Goal: Information Seeking & Learning: Learn about a topic

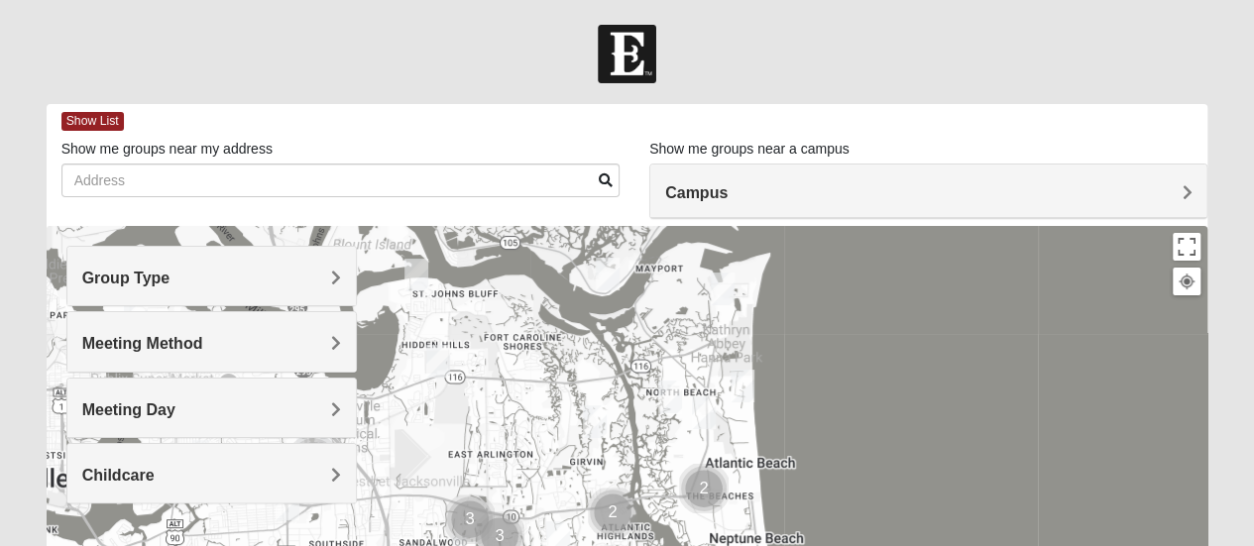
click at [163, 270] on span "Group Type" at bounding box center [126, 278] width 88 height 17
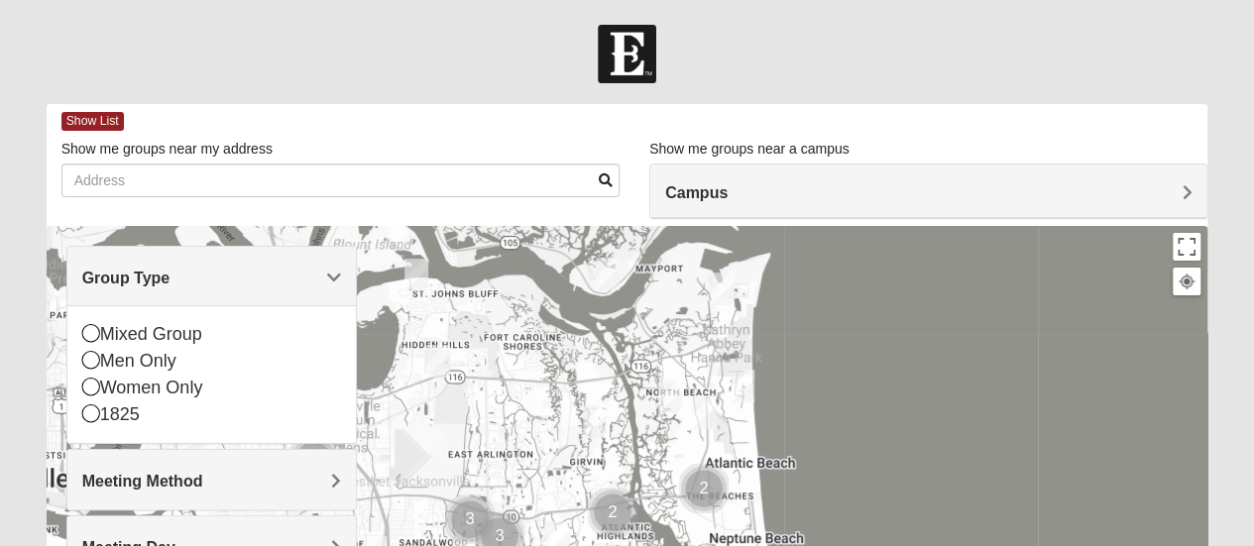
click at [149, 358] on div "Men Only" at bounding box center [211, 361] width 259 height 27
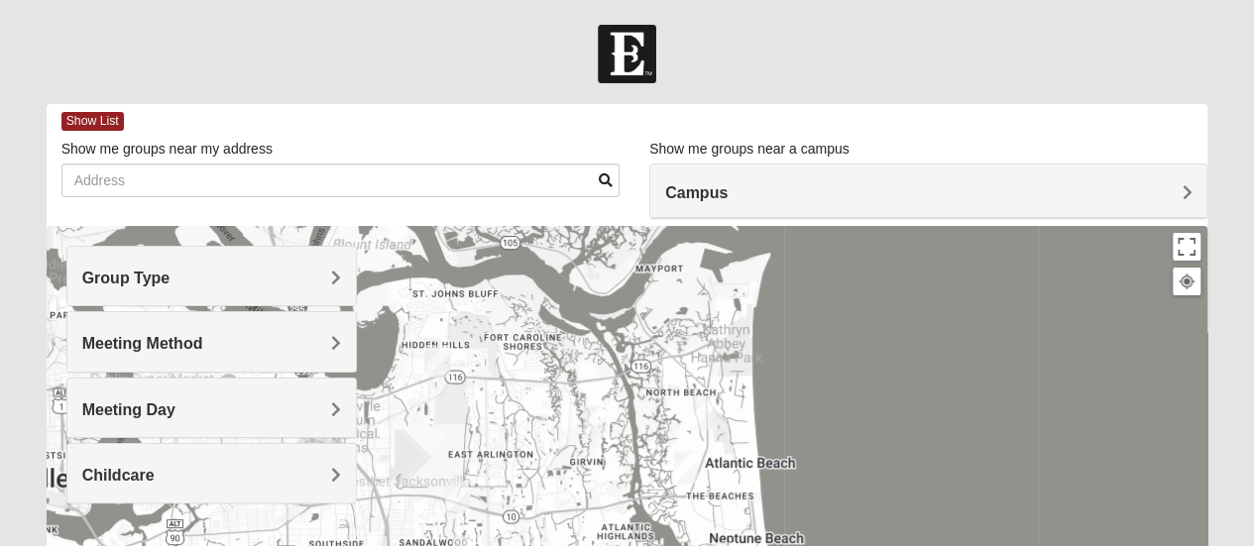
click at [160, 347] on span "Meeting Method" at bounding box center [142, 343] width 121 height 17
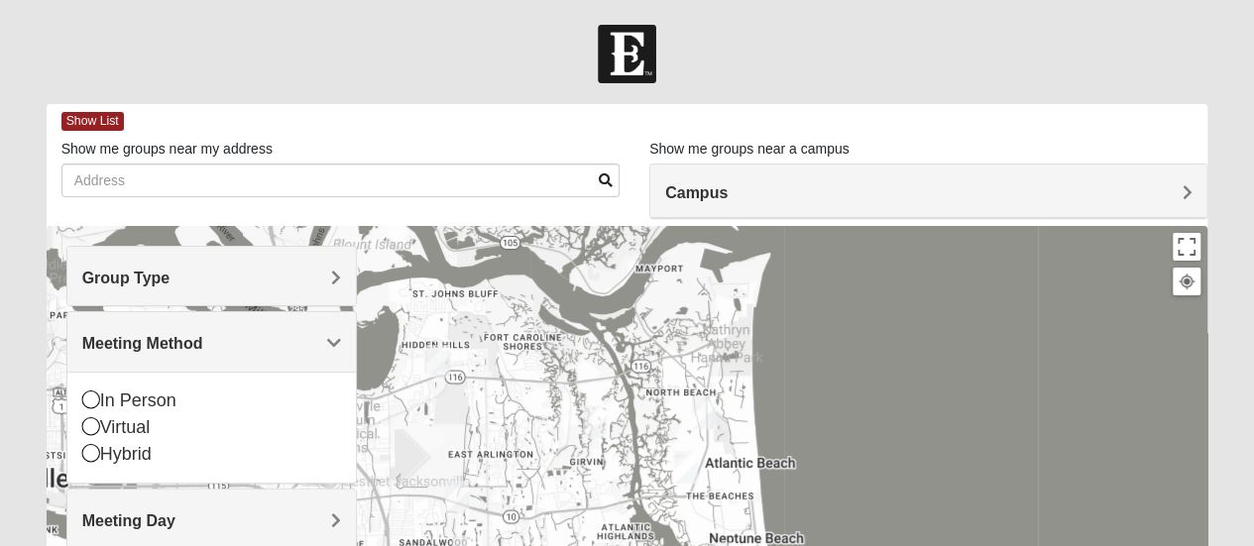
click at [151, 401] on div "In Person" at bounding box center [211, 401] width 259 height 27
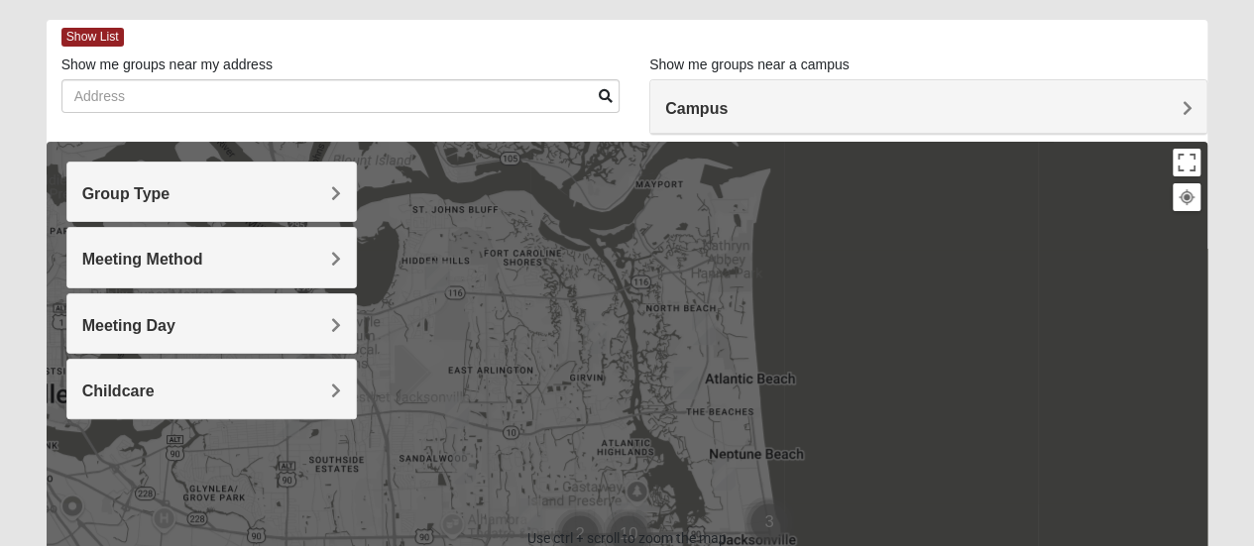
scroll to position [85, 0]
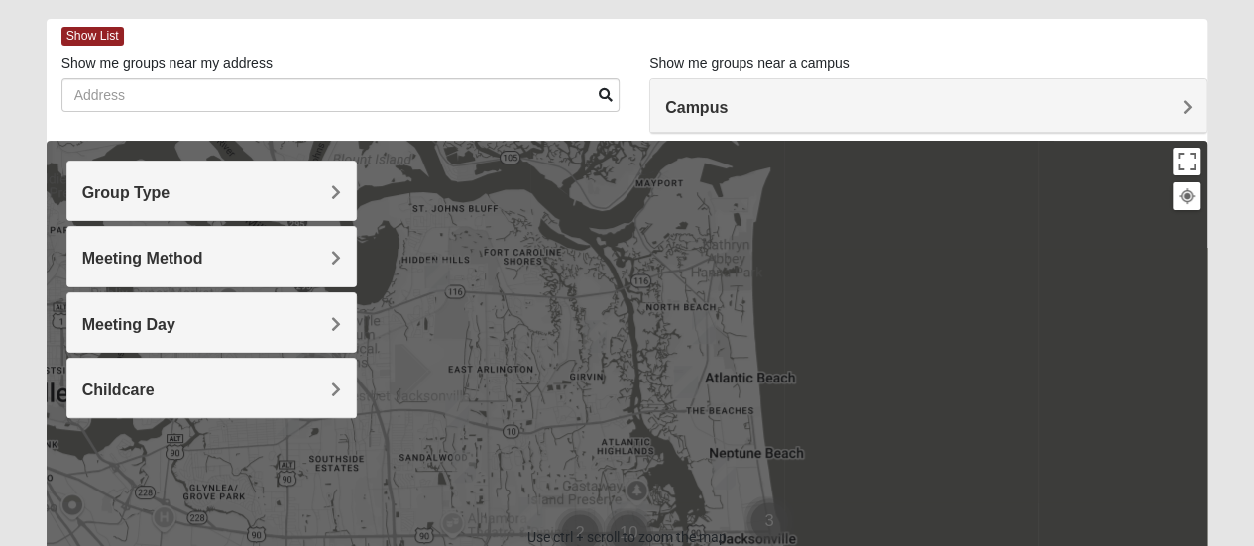
click at [135, 316] on span "Meeting Day" at bounding box center [128, 324] width 93 height 17
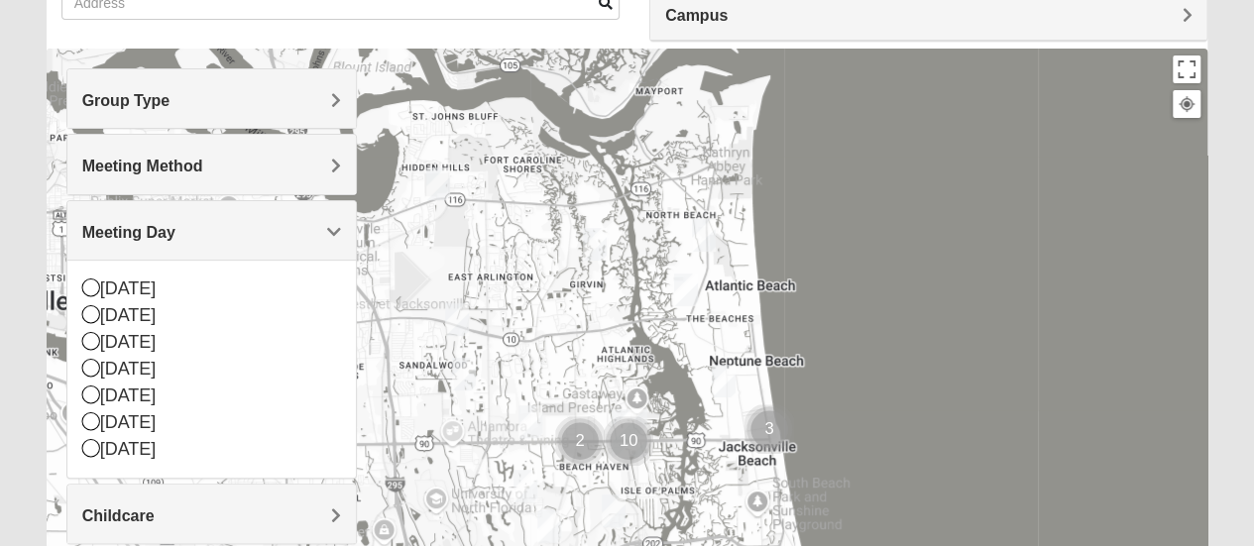
scroll to position [182, 0]
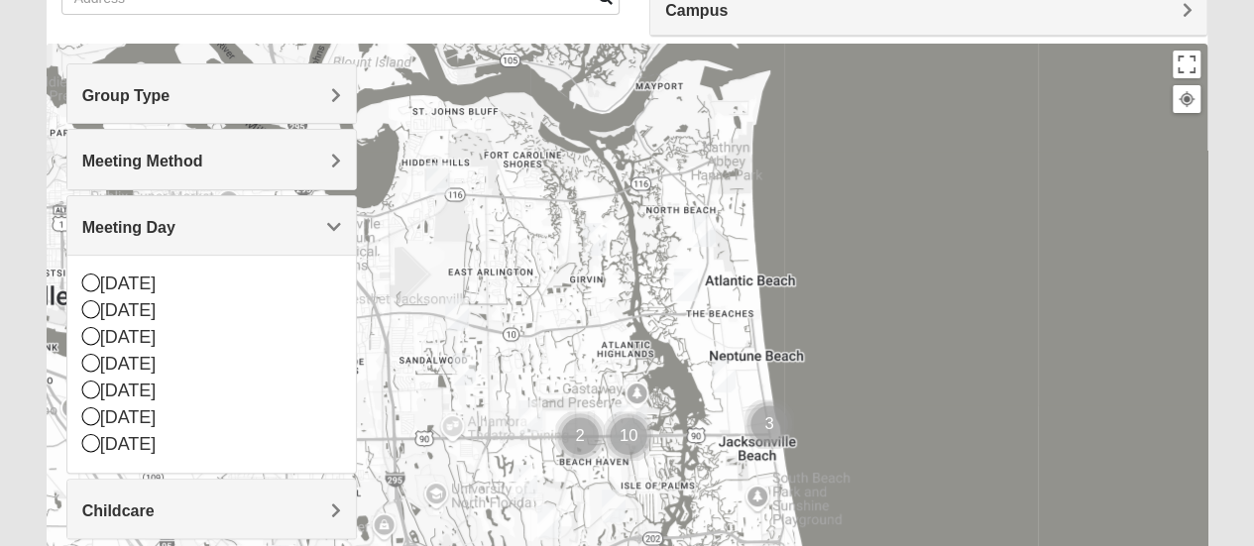
click at [194, 222] on h4 "Meeting Day" at bounding box center [211, 227] width 259 height 19
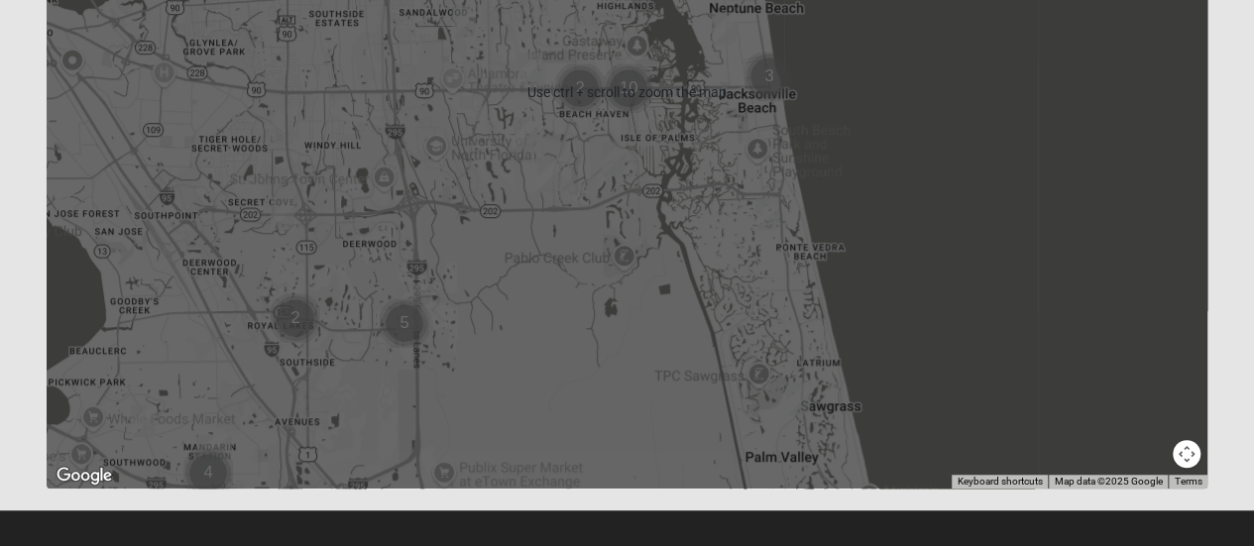
scroll to position [531, 0]
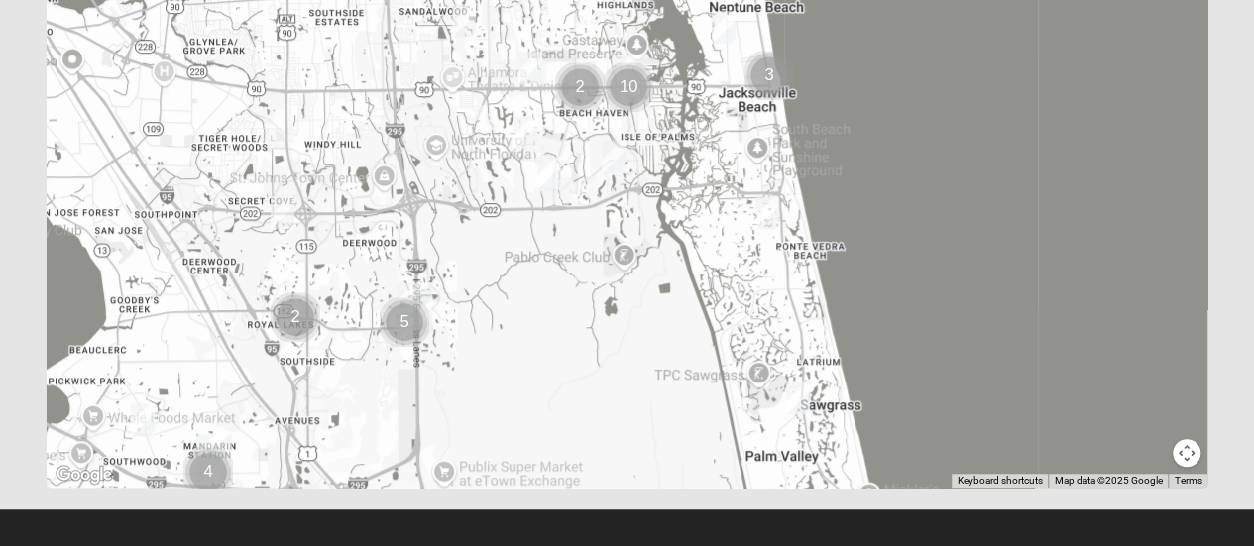
click at [765, 211] on img "Mens Crescimanno 32082" at bounding box center [768, 212] width 40 height 49
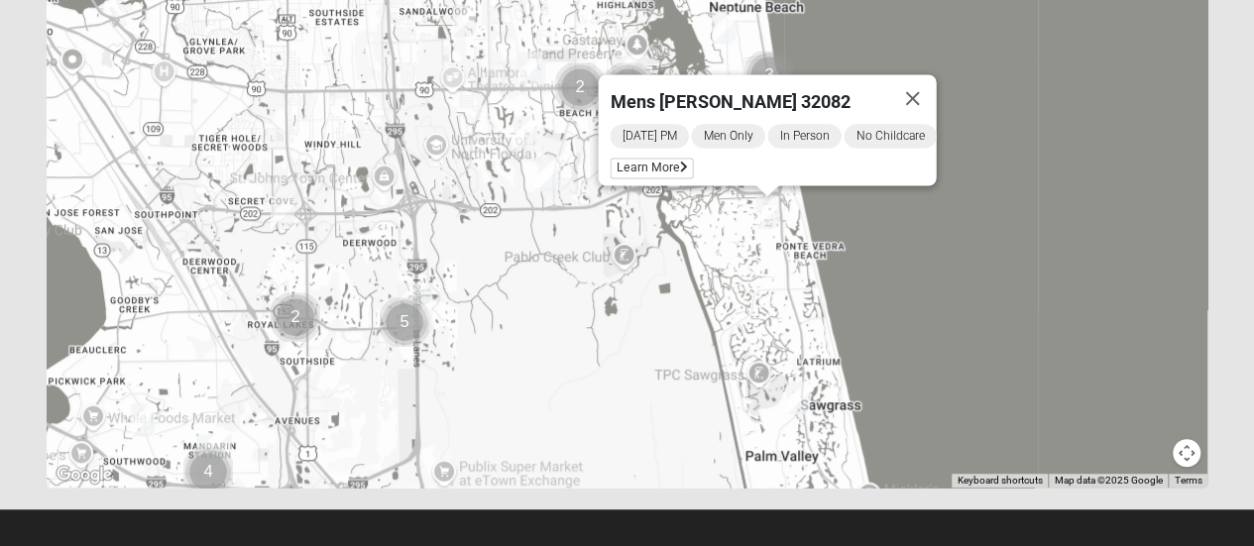
click at [793, 386] on img "Mens Sopchak 32082" at bounding box center [798, 398] width 40 height 49
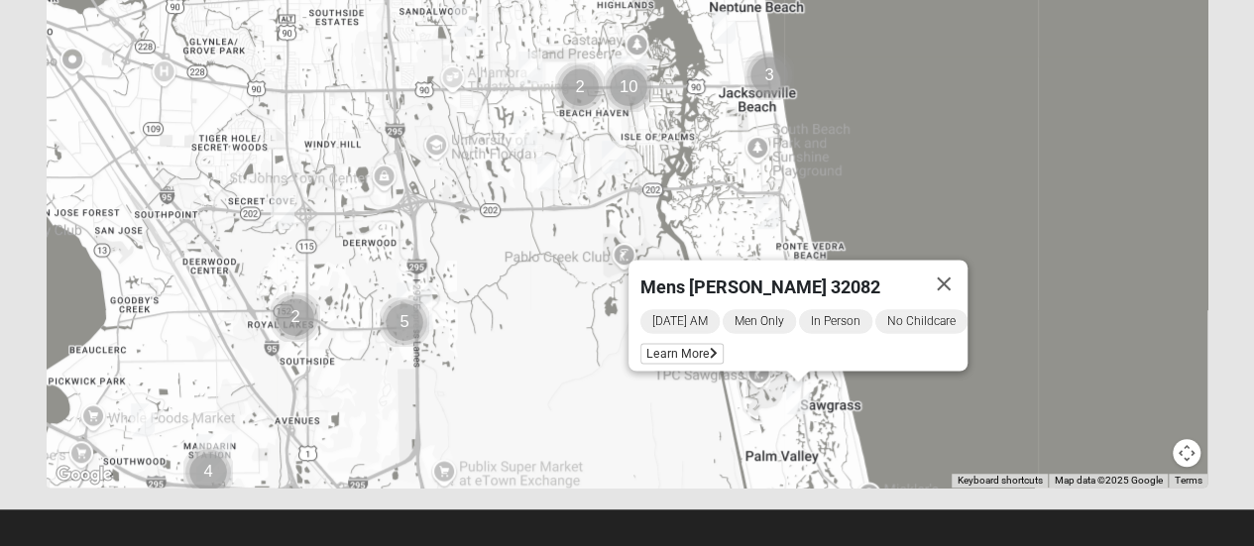
click at [962, 268] on button "Close" at bounding box center [944, 284] width 48 height 48
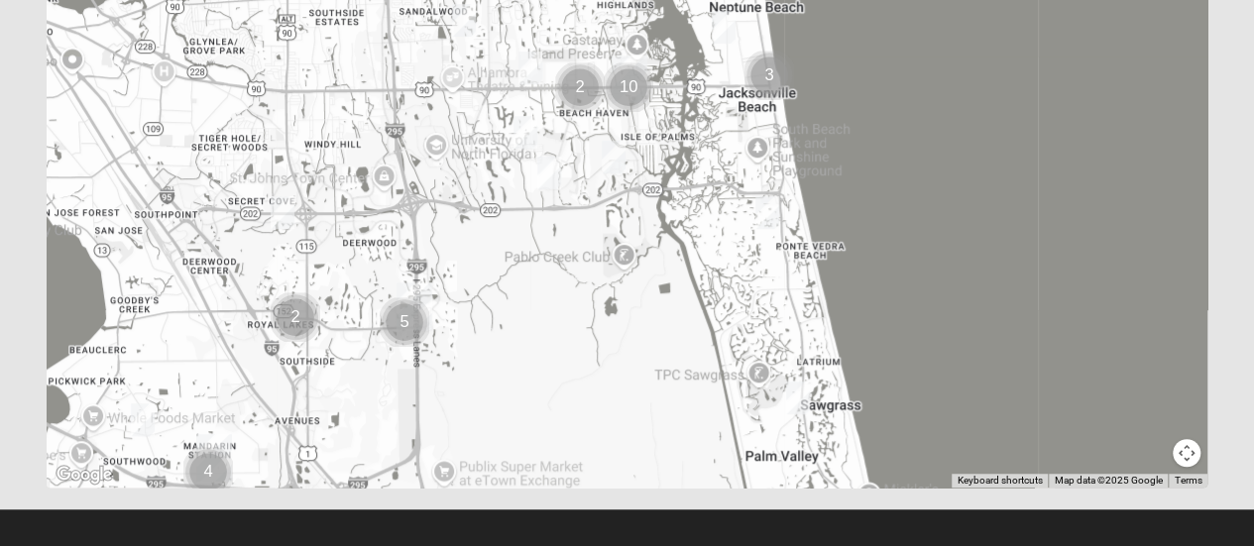
click at [765, 215] on img "Mens Crescimanno 32082" at bounding box center [768, 212] width 40 height 49
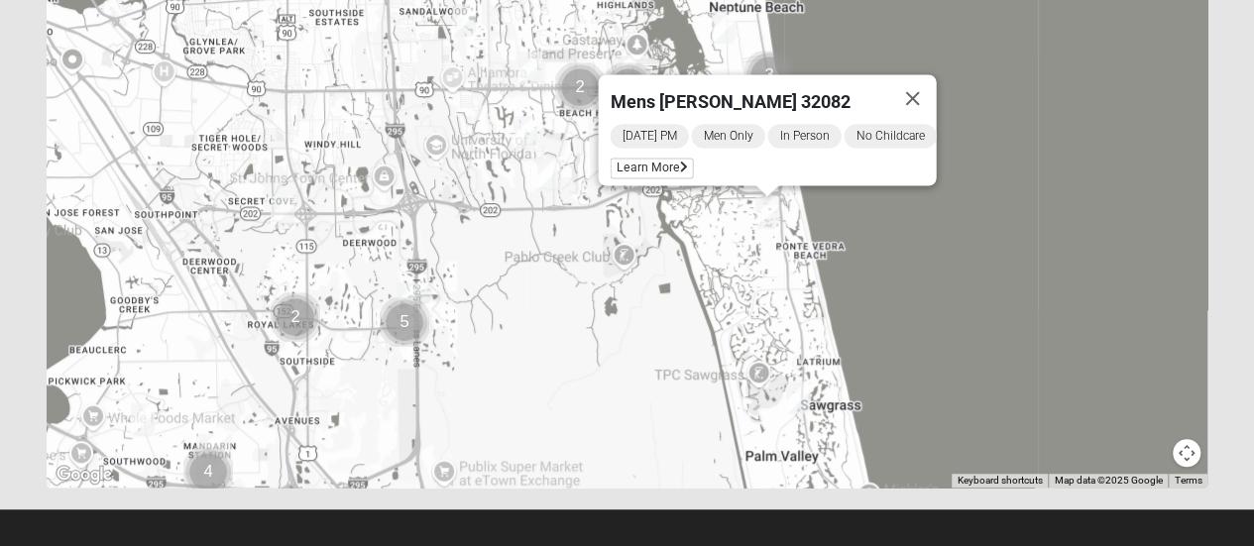
click at [660, 163] on span "Learn More" at bounding box center [651, 168] width 83 height 21
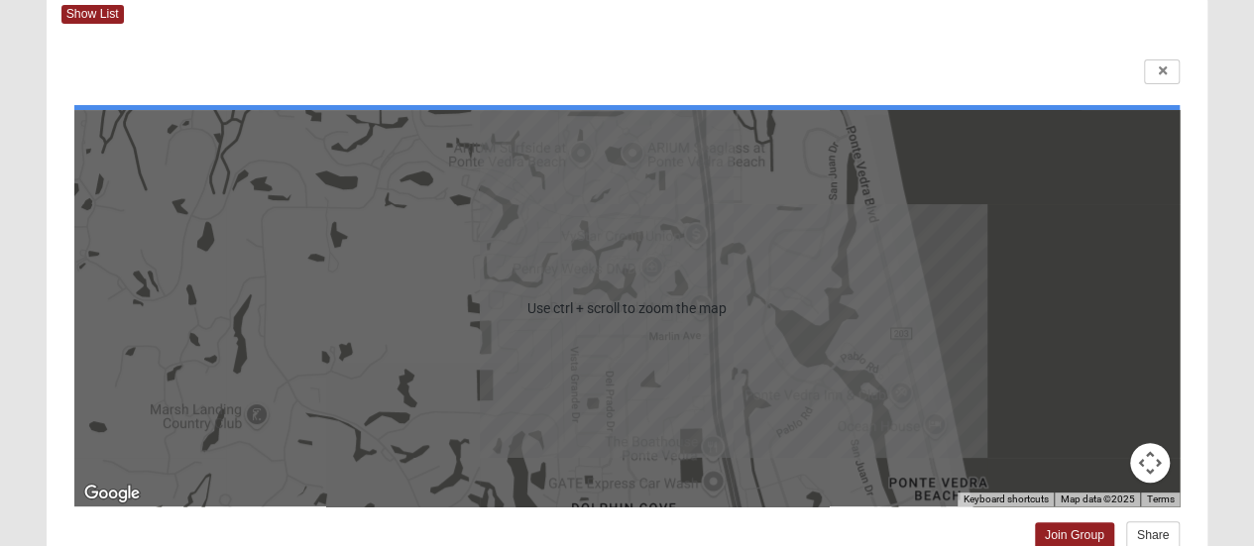
scroll to position [106, 0]
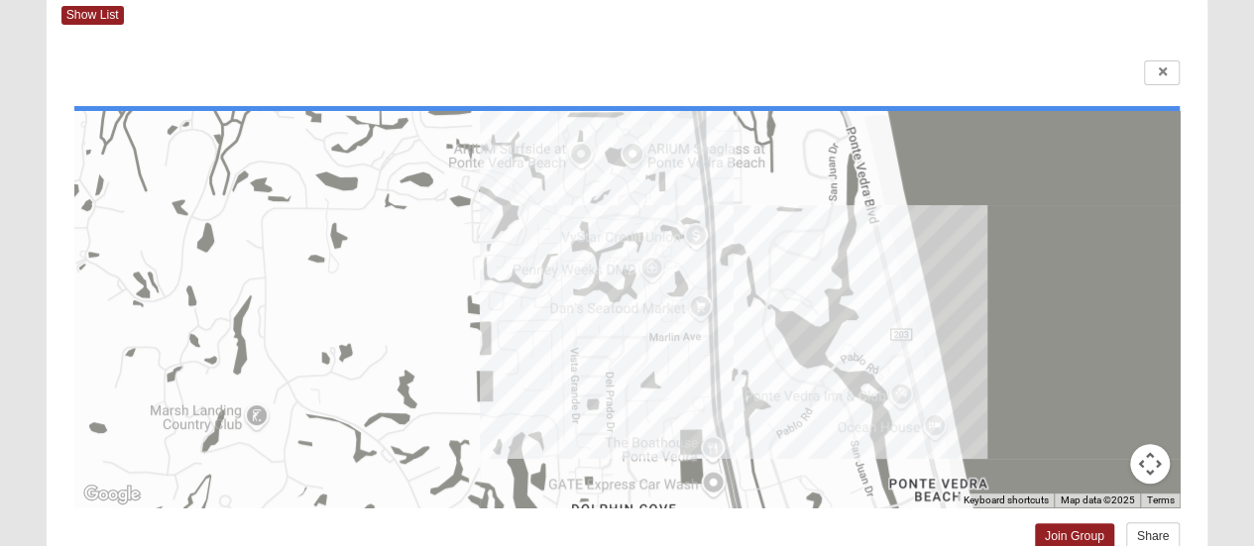
click at [1228, 227] on form "Log In Find A Group Error Show List Loading Groups" at bounding box center [627, 465] width 1254 height 1093
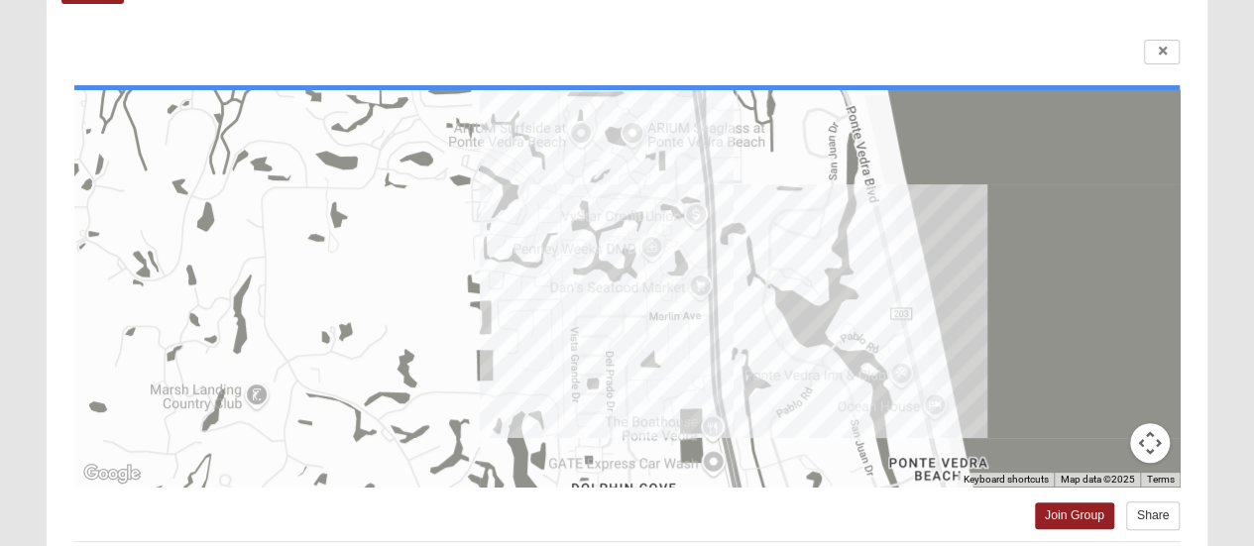
scroll to position [107, 0]
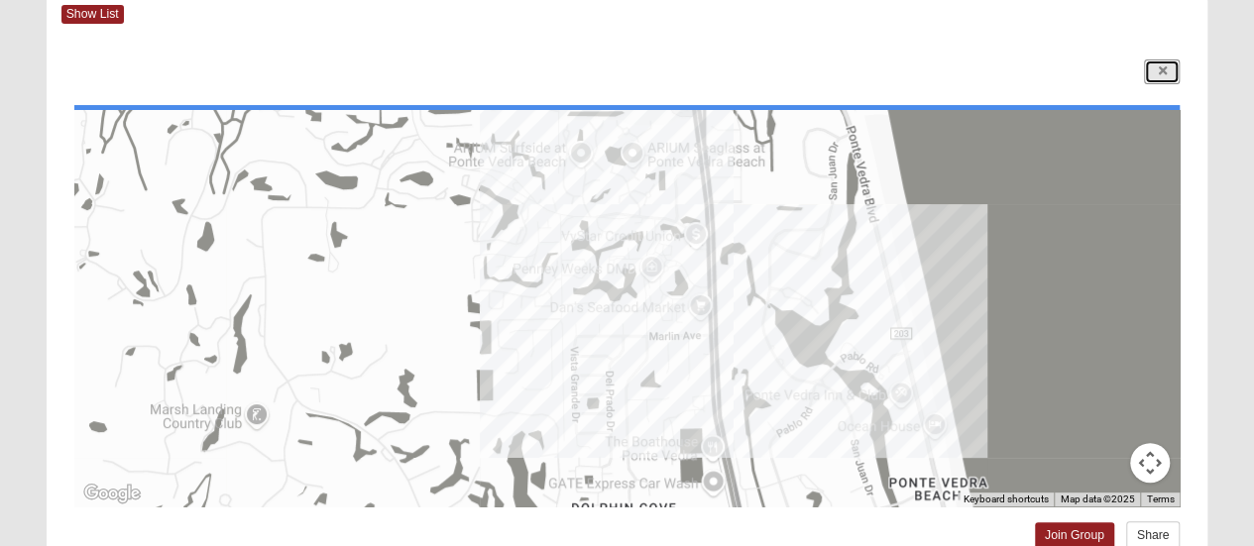
click at [1159, 77] on link at bounding box center [1162, 71] width 36 height 25
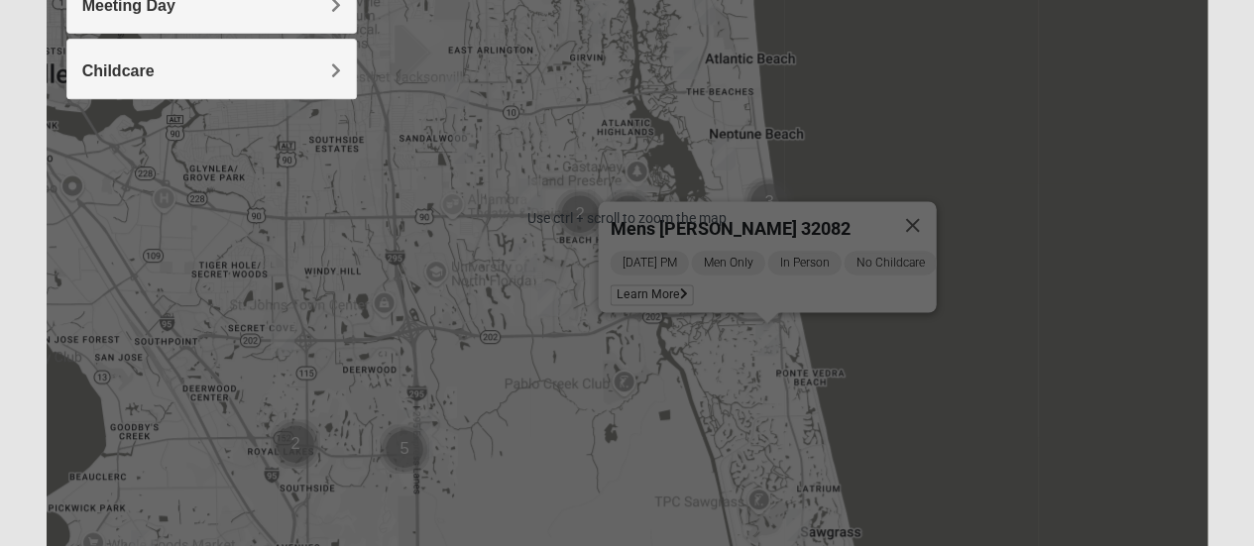
scroll to position [407, 0]
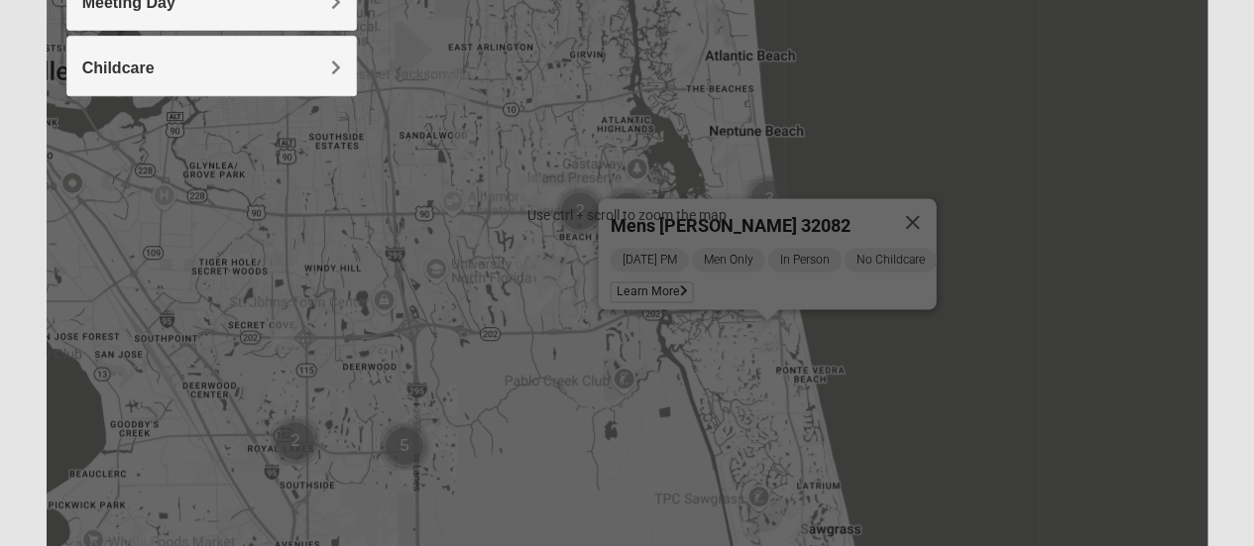
click at [930, 213] on button "Close" at bounding box center [912, 222] width 48 height 48
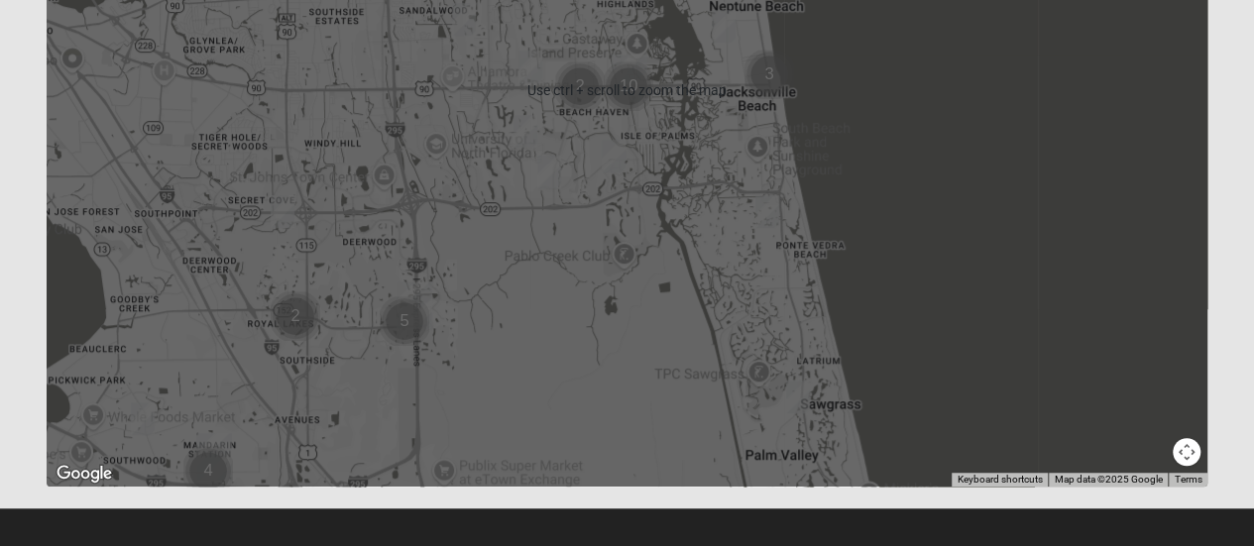
scroll to position [545, 0]
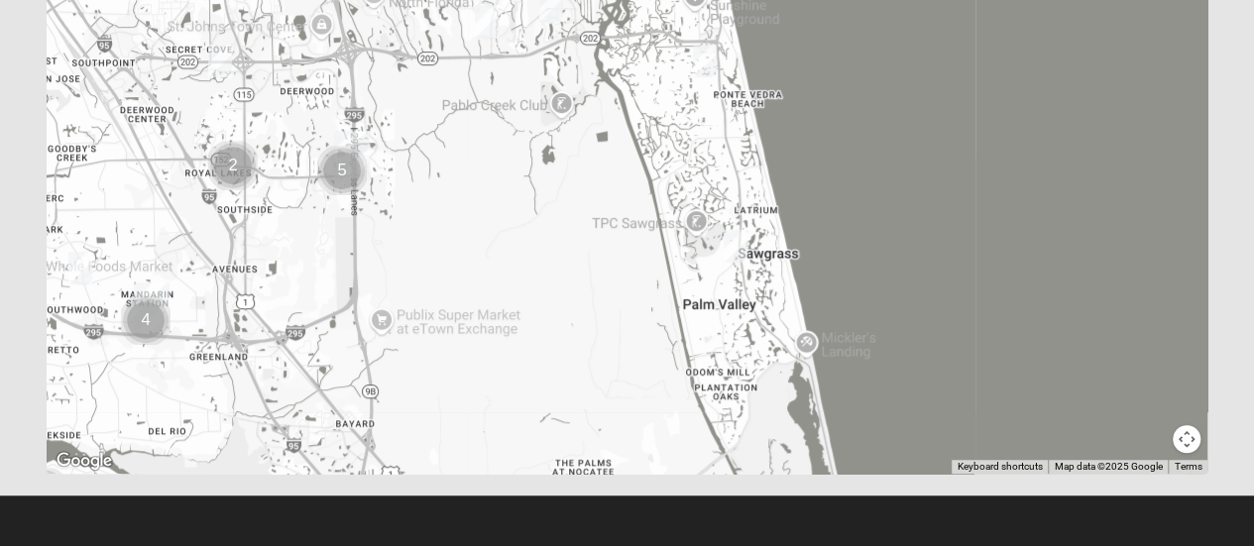
click at [722, 61] on img "Mens Crescimanno 32082" at bounding box center [705, 61] width 40 height 49
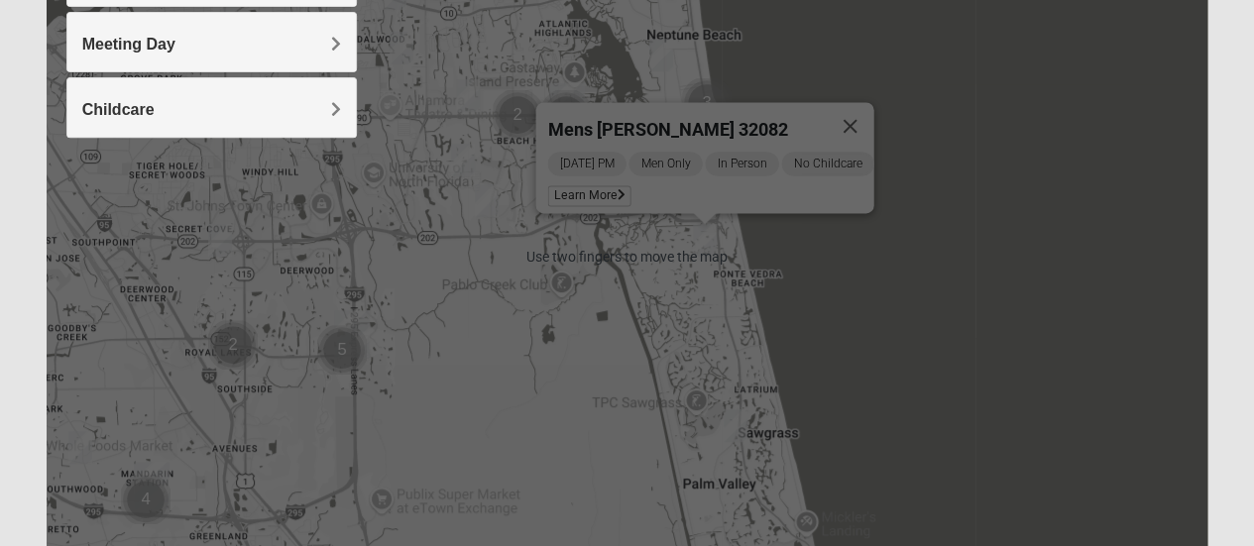
scroll to position [362, 0]
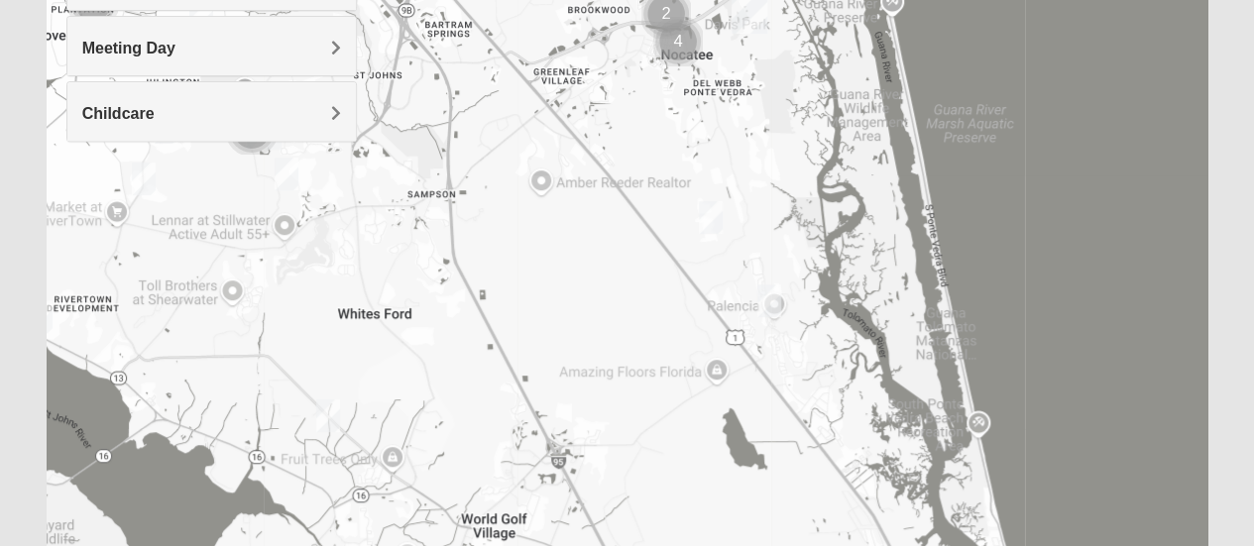
click at [710, 220] on img "Mens Mountford 32081" at bounding box center [711, 217] width 40 height 49
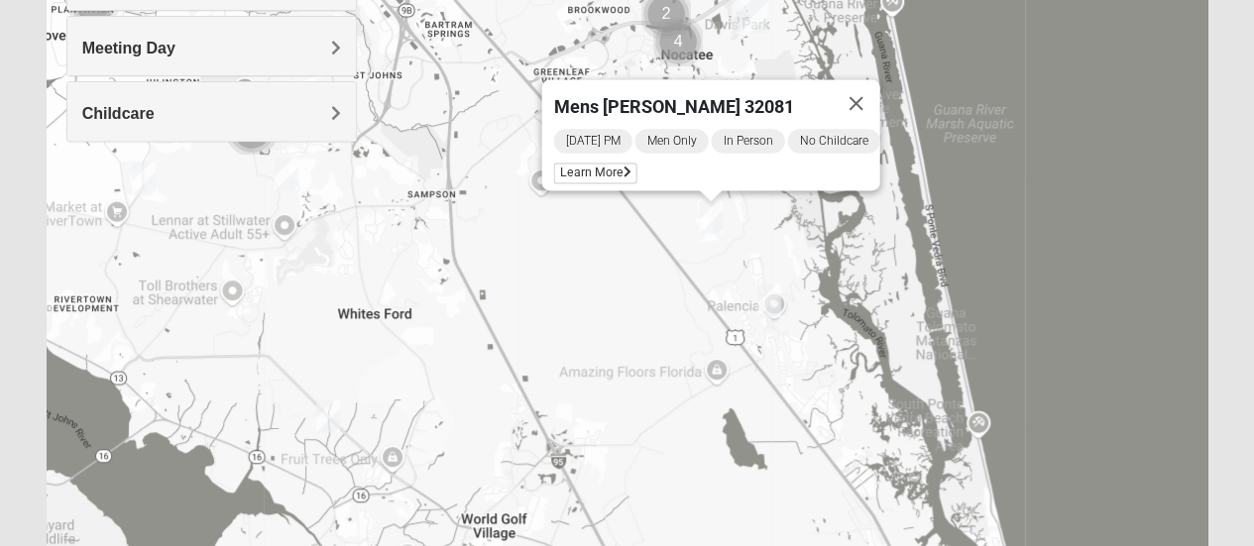
click at [767, 302] on img "Mens Holtz 32095" at bounding box center [770, 301] width 40 height 49
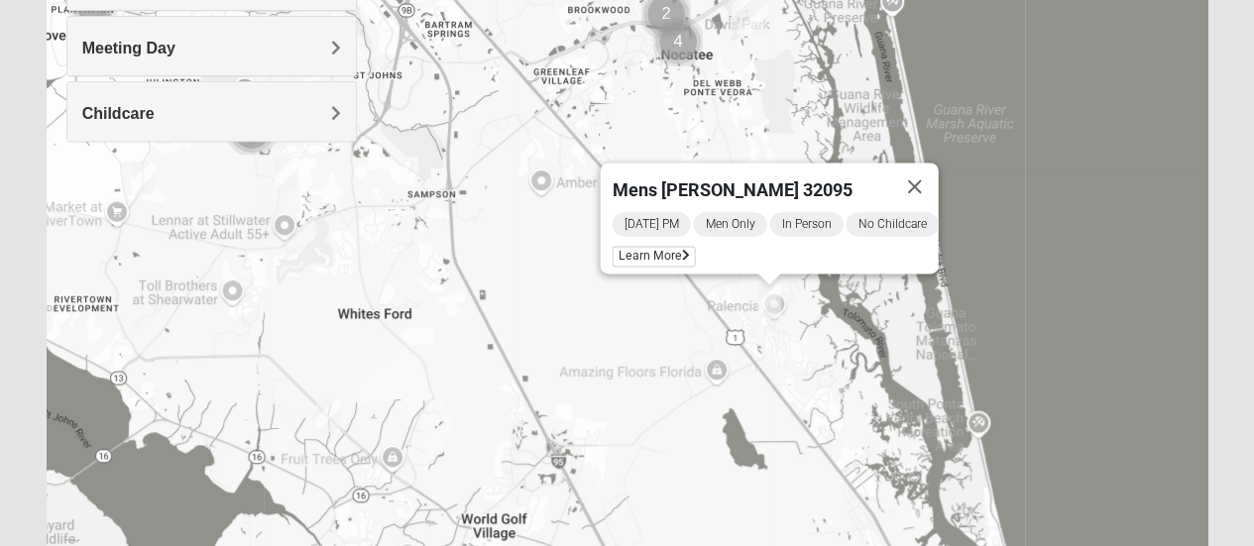
click at [928, 175] on button "Close" at bounding box center [914, 187] width 48 height 48
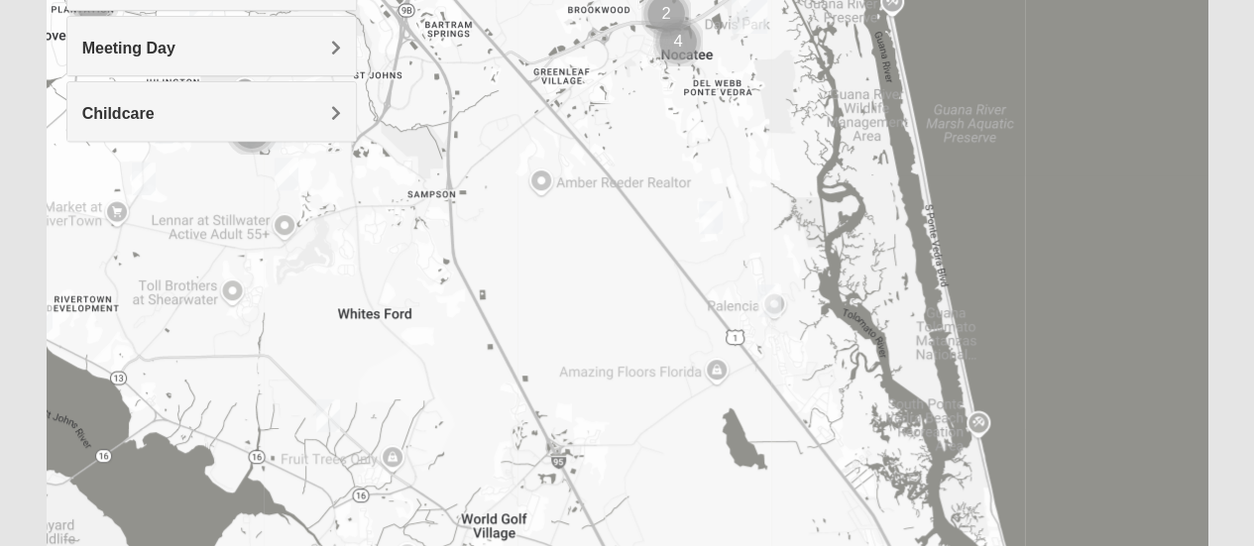
click at [706, 215] on img "Mens Mountford 32081" at bounding box center [711, 217] width 40 height 49
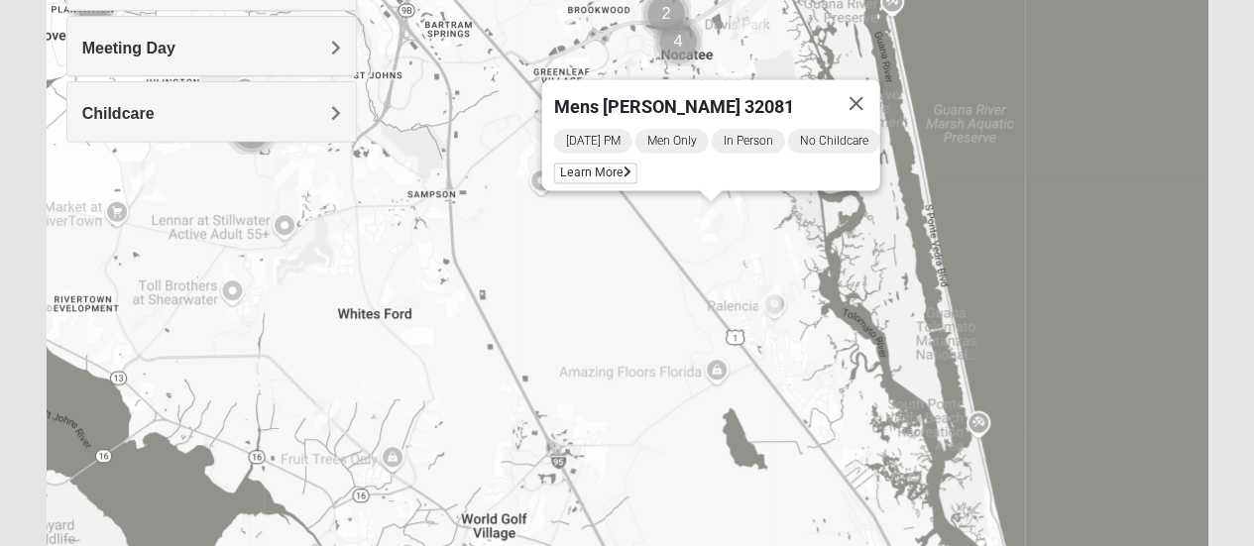
click at [596, 163] on span "Learn More" at bounding box center [594, 173] width 83 height 21
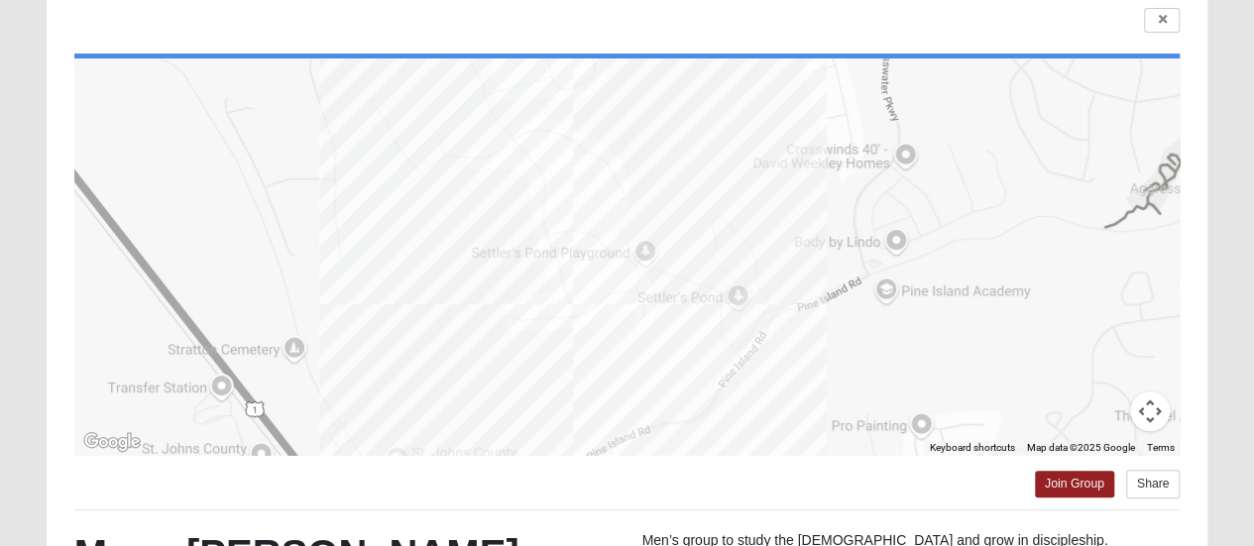
scroll to position [158, 0]
click at [1166, 24] on icon at bounding box center [1162, 21] width 8 height 12
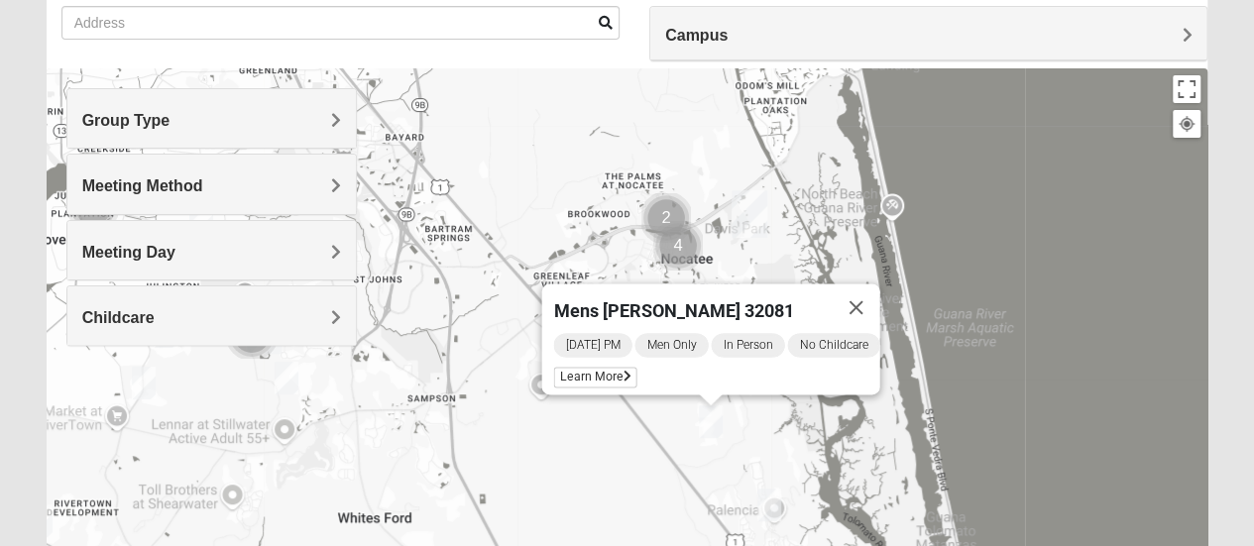
click at [879, 295] on button "Close" at bounding box center [856, 308] width 48 height 48
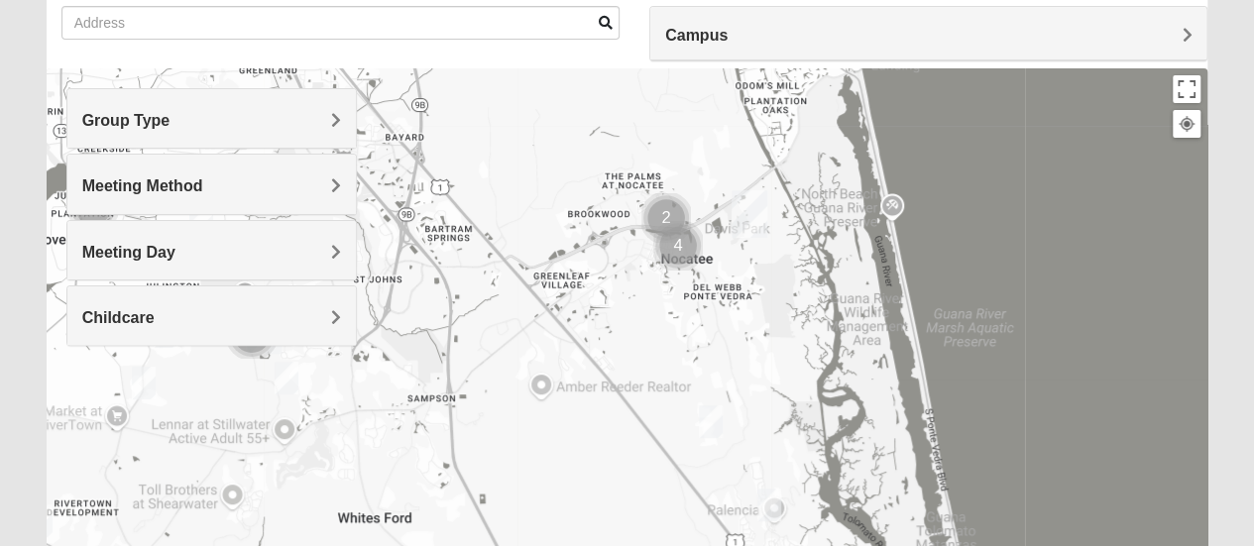
click at [761, 516] on img "Mens Holtz 32095" at bounding box center [770, 505] width 40 height 49
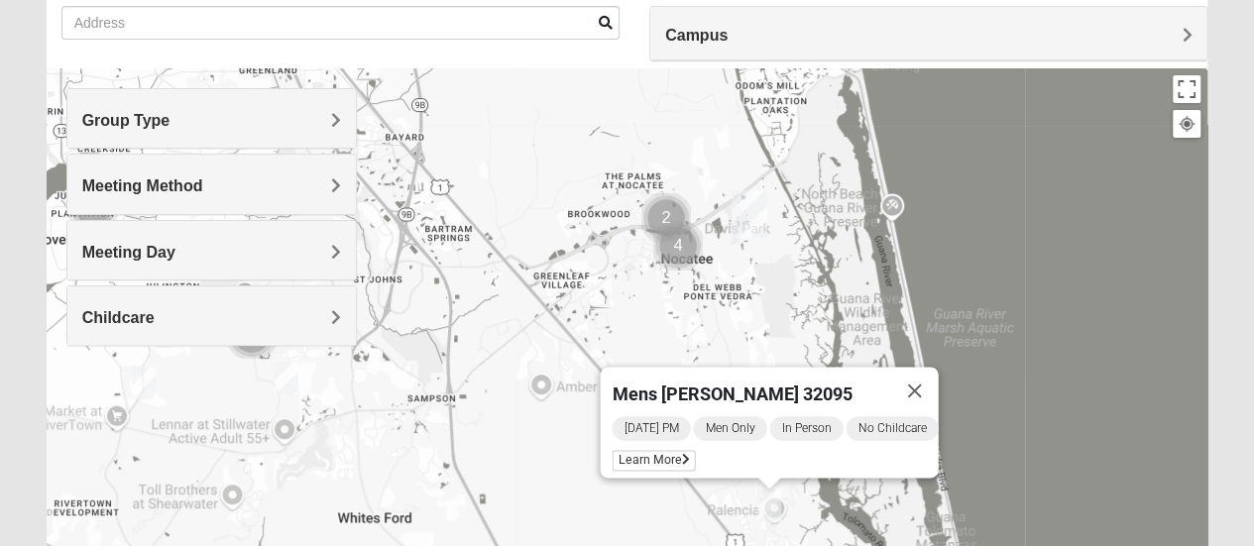
click at [654, 452] on span "Learn More" at bounding box center [653, 460] width 83 height 21
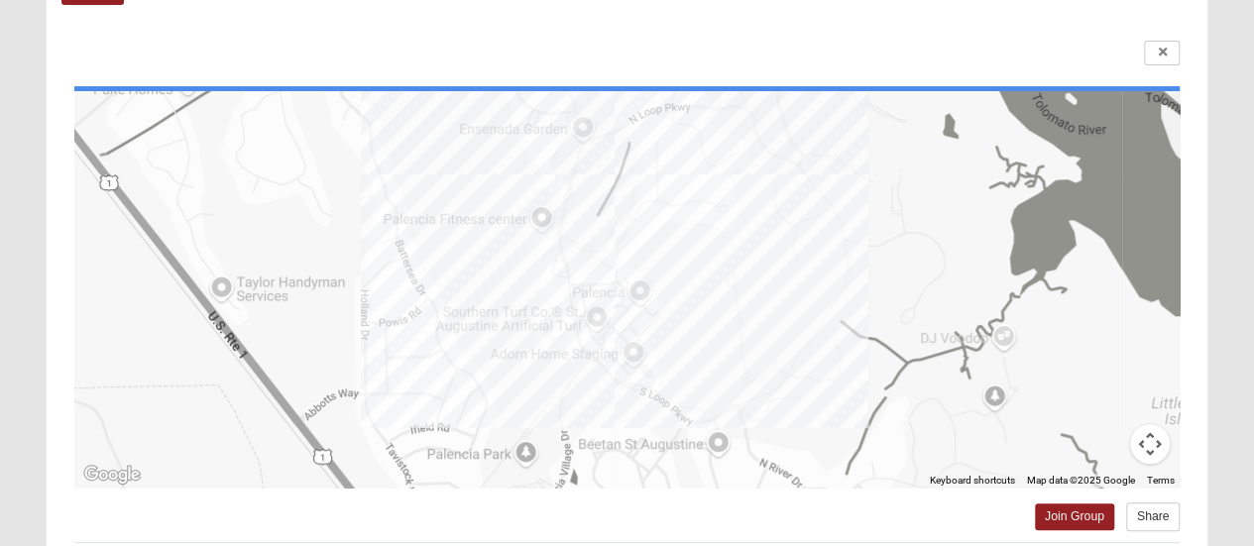
scroll to position [125, 0]
click at [1170, 61] on link at bounding box center [1162, 54] width 36 height 25
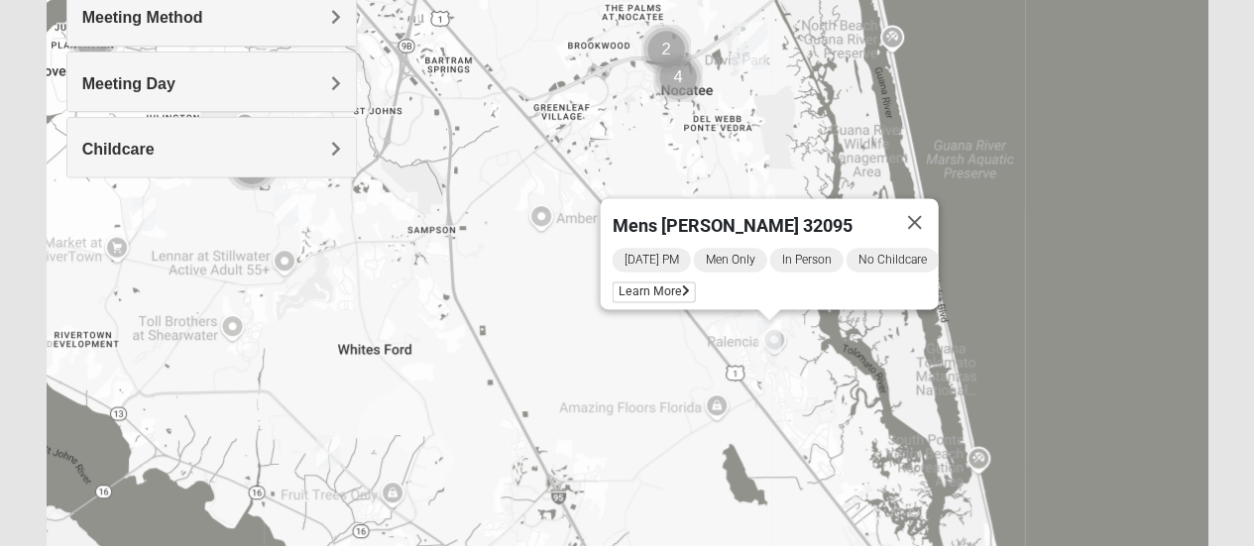
scroll to position [346, 0]
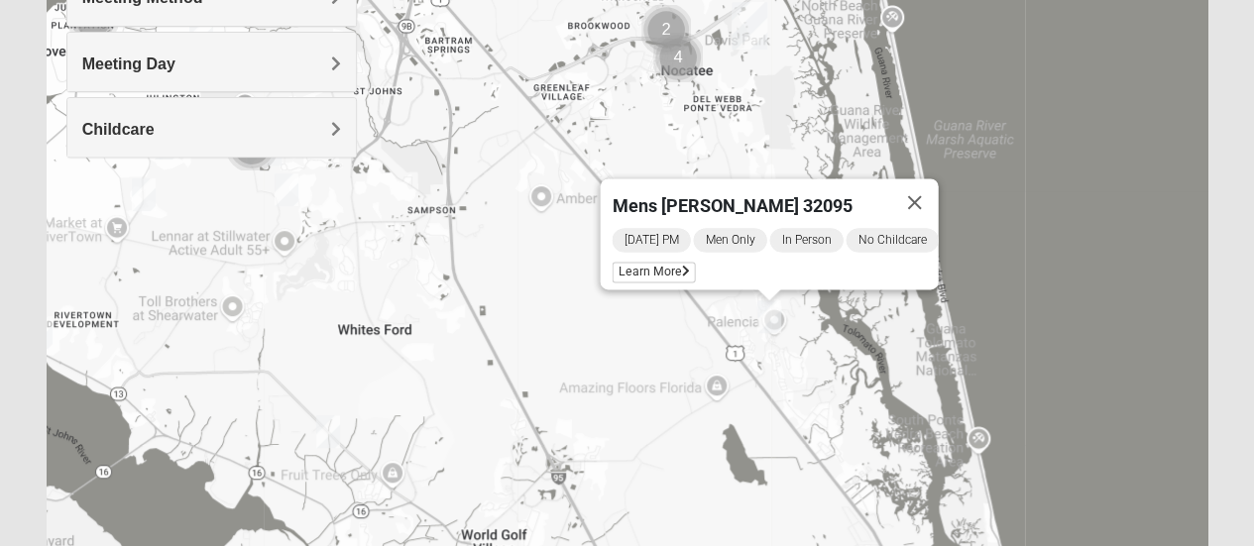
click at [930, 184] on button "Close" at bounding box center [914, 202] width 48 height 48
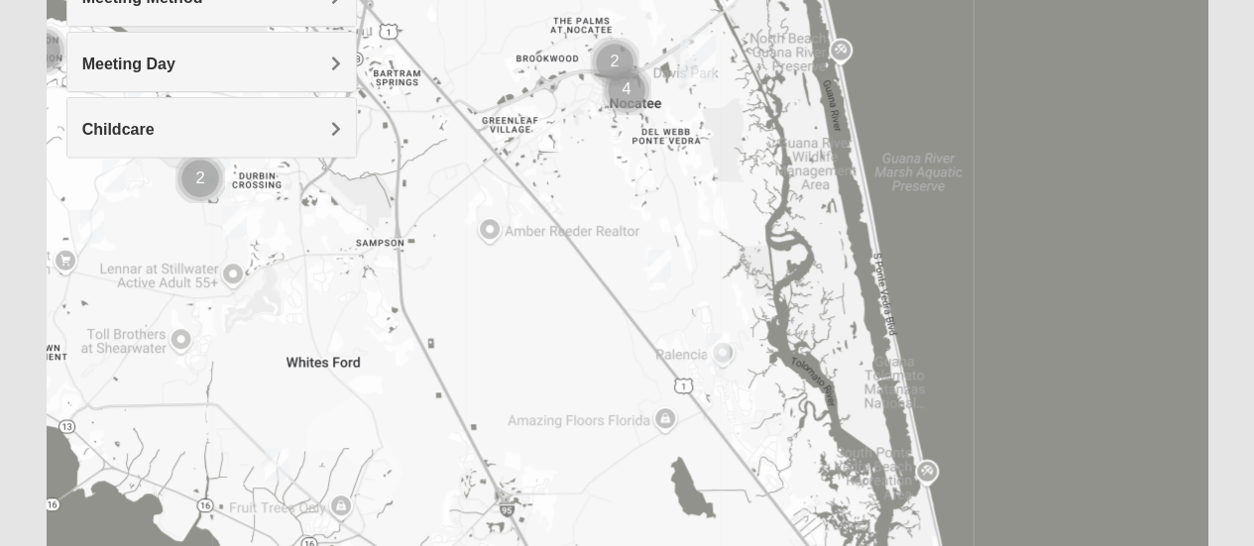
click at [718, 352] on img "Mens Holtz 32095" at bounding box center [718, 349] width 40 height 49
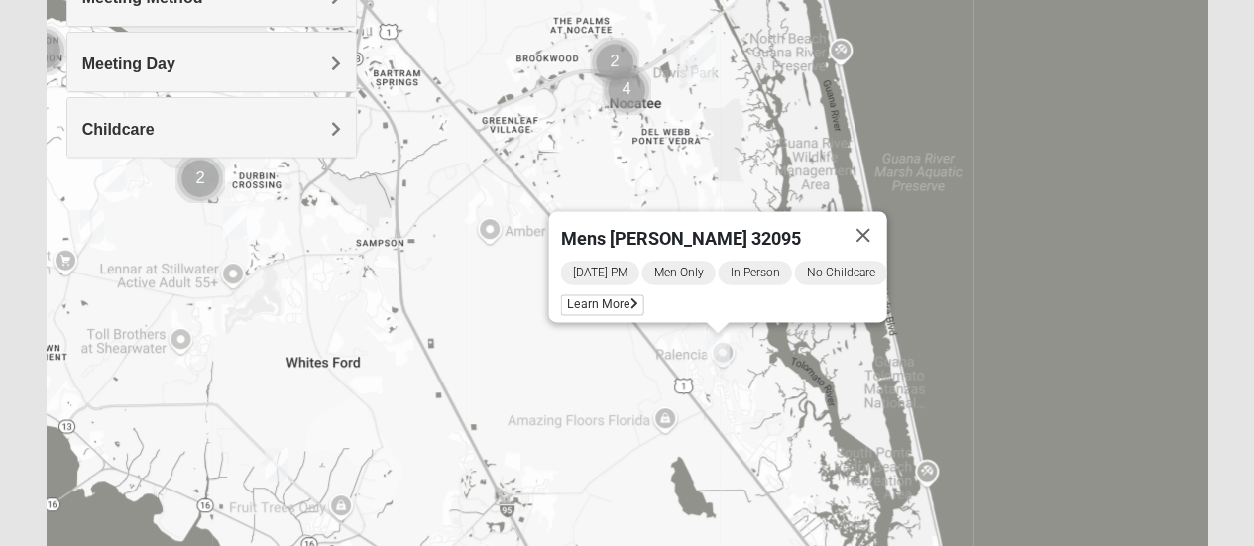
click at [598, 301] on span "Learn More" at bounding box center [601, 304] width 83 height 21
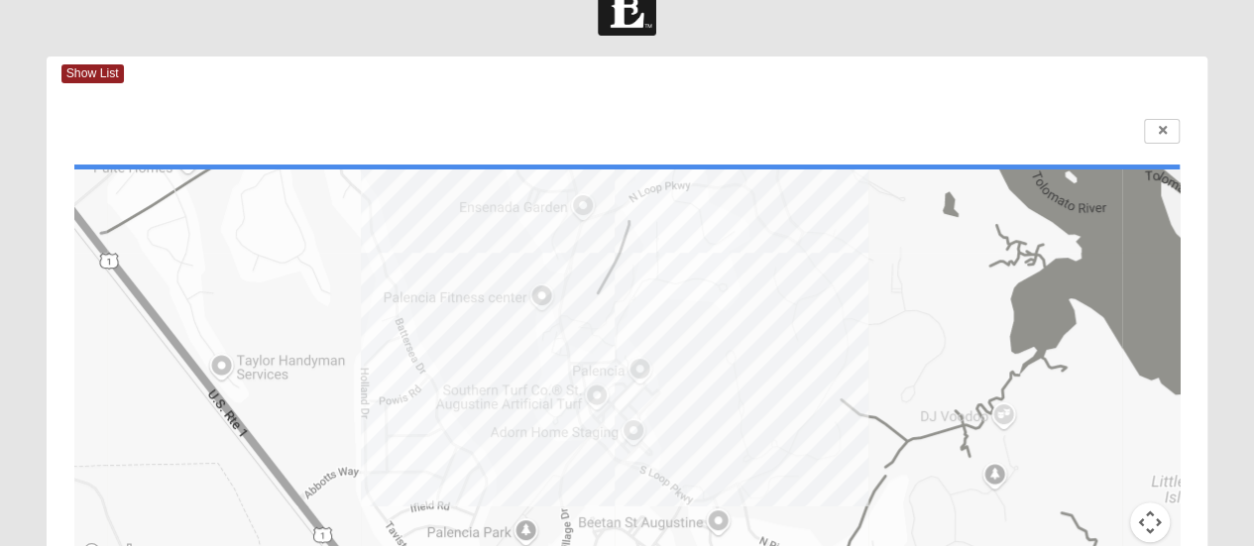
scroll to position [0, 0]
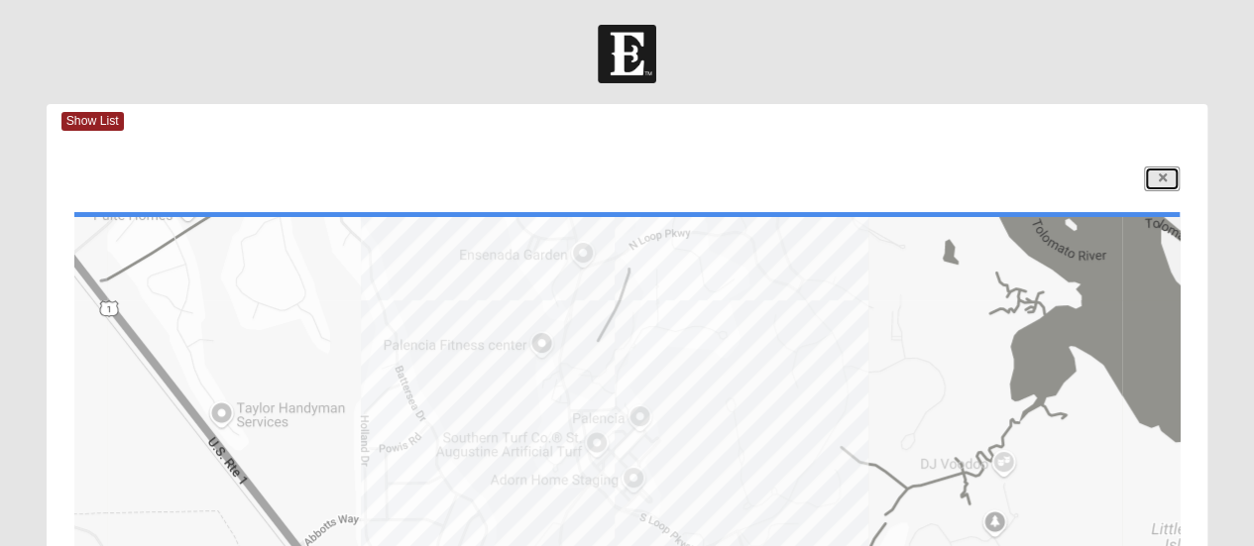
click at [1155, 181] on link at bounding box center [1162, 179] width 36 height 25
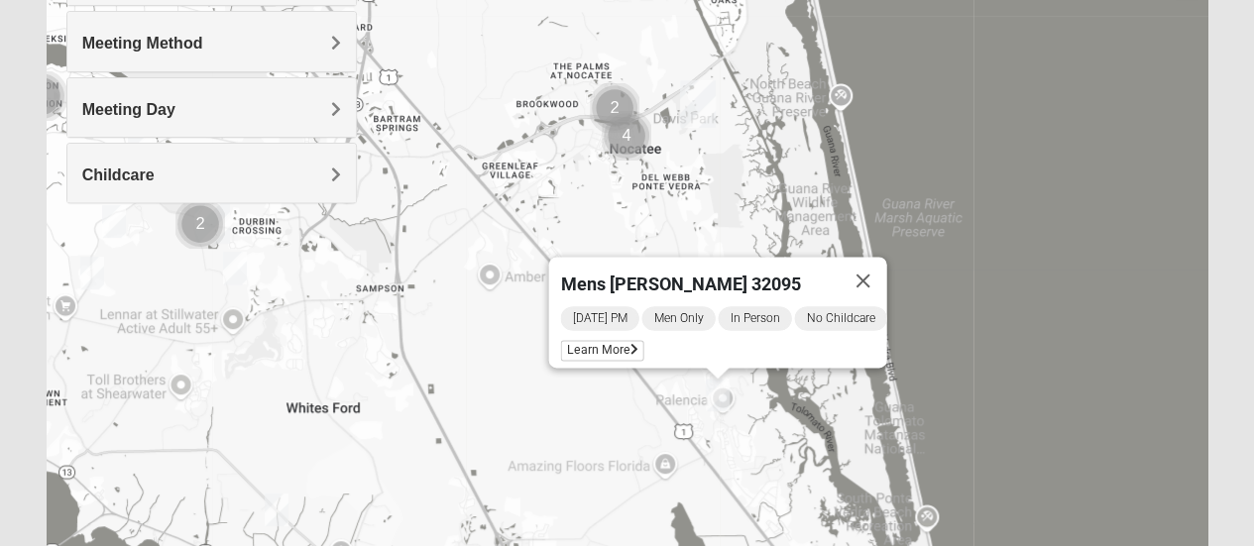
scroll to position [301, 0]
click at [873, 274] on button "Close" at bounding box center [863, 280] width 48 height 48
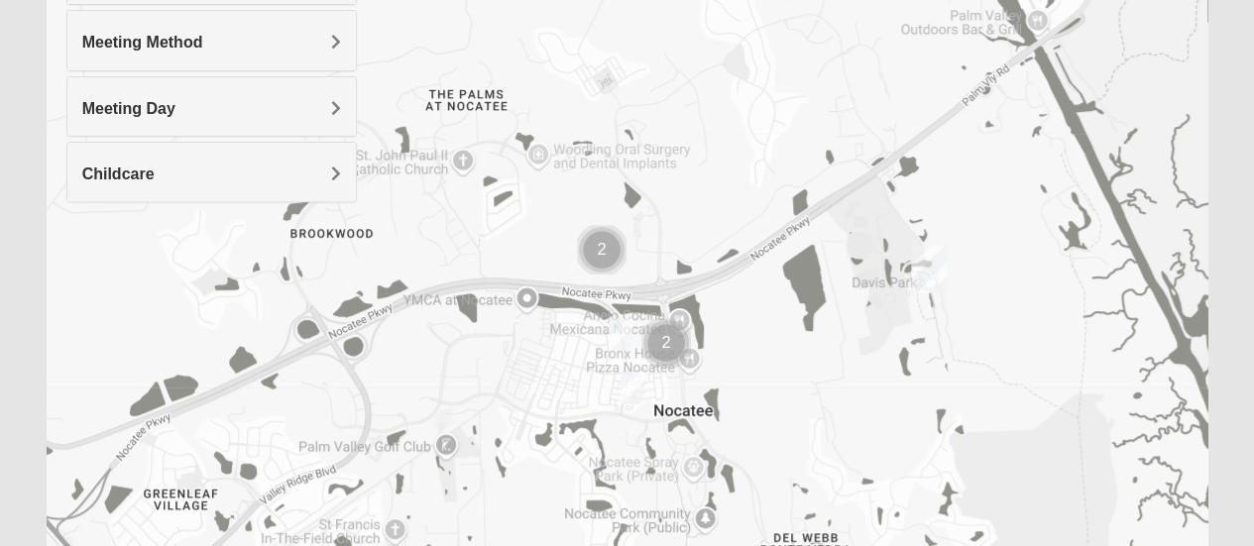
click at [608, 339] on img "Mens Barry 32081" at bounding box center [621, 334] width 40 height 49
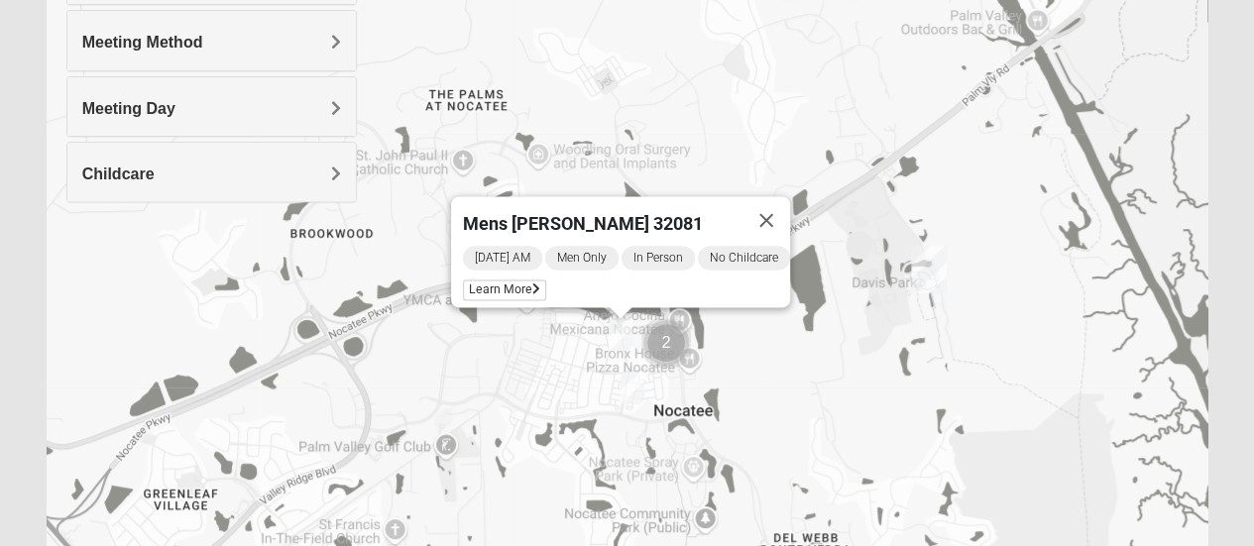
click at [626, 389] on img "Mens McCaffrey 32081" at bounding box center [633, 388] width 40 height 49
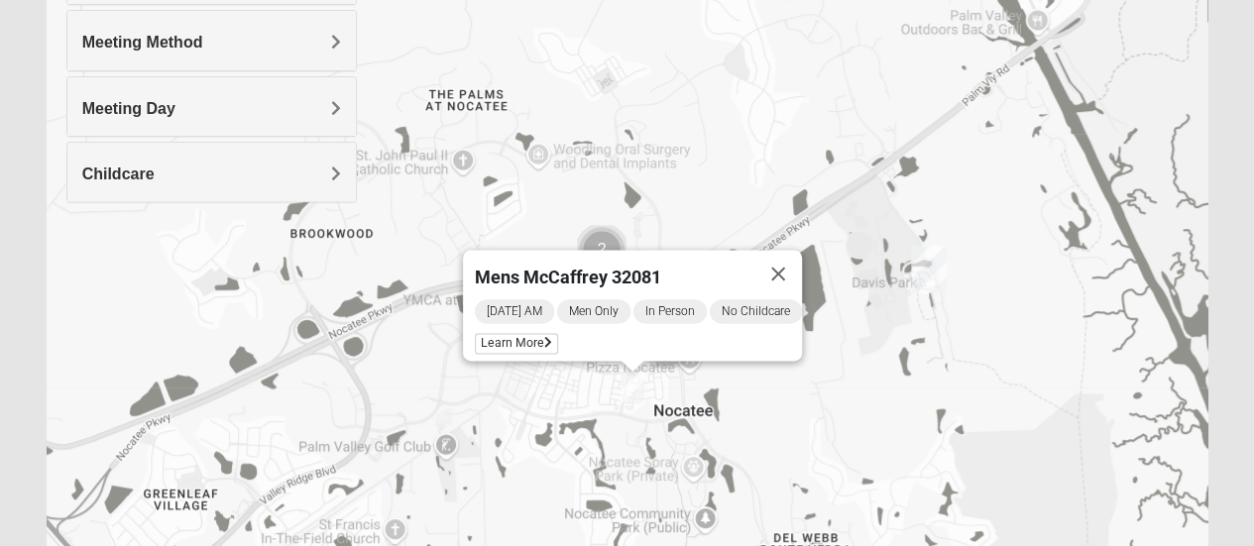
click at [779, 272] on button "Close" at bounding box center [779, 274] width 48 height 48
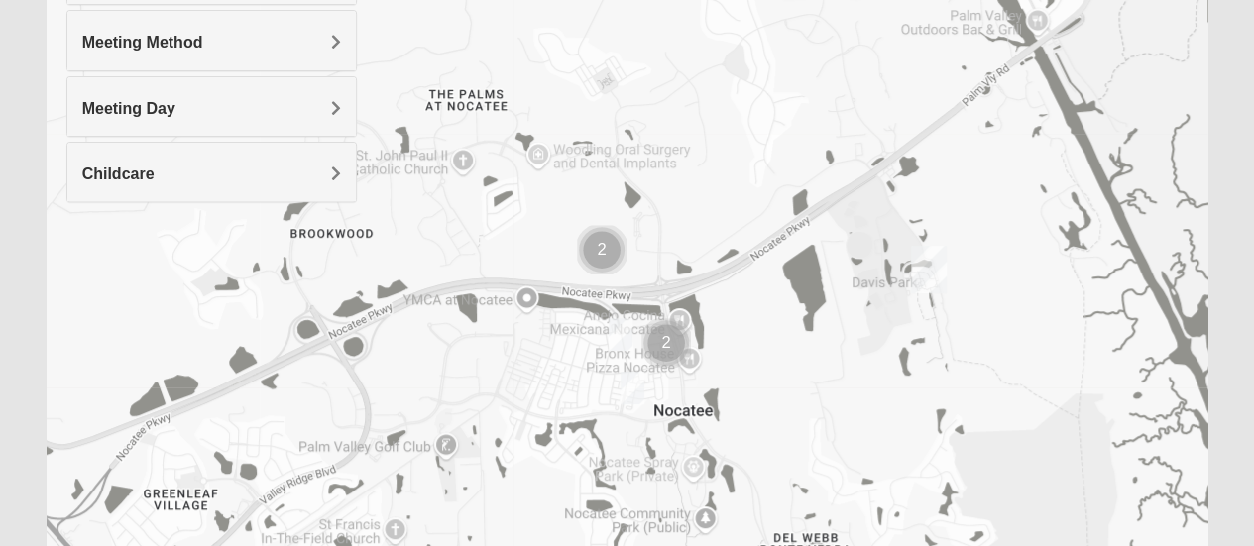
click at [672, 349] on img "Cluster of 2 groups" at bounding box center [666, 342] width 65 height 65
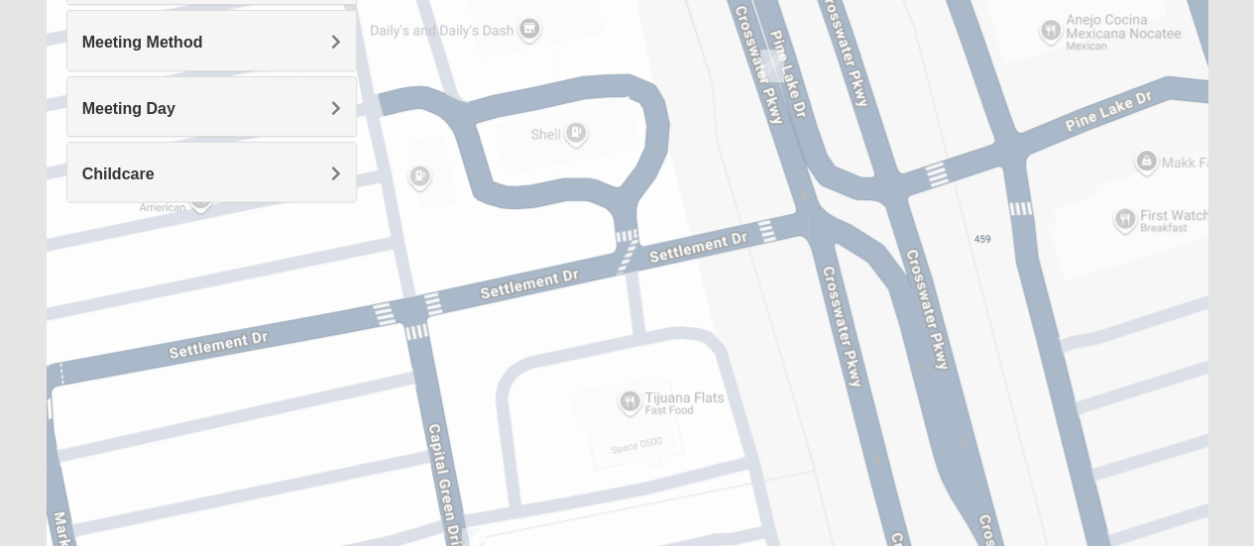
click at [773, 62] on img "Mens Swindell/Rowe 32081" at bounding box center [773, 66] width 40 height 49
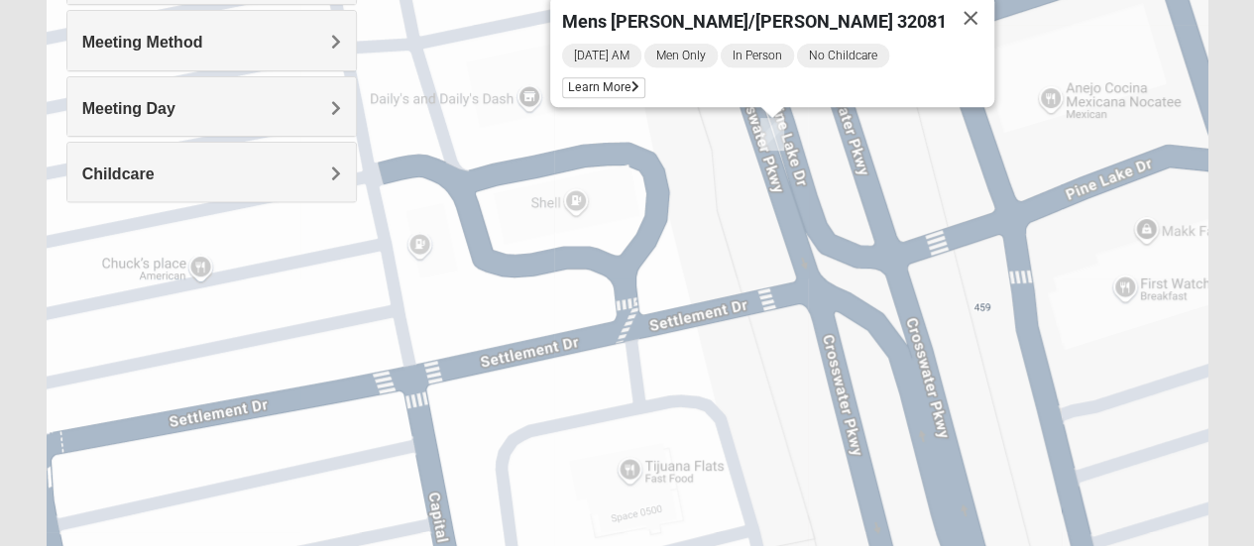
click at [947, 17] on button "Close" at bounding box center [971, 18] width 48 height 48
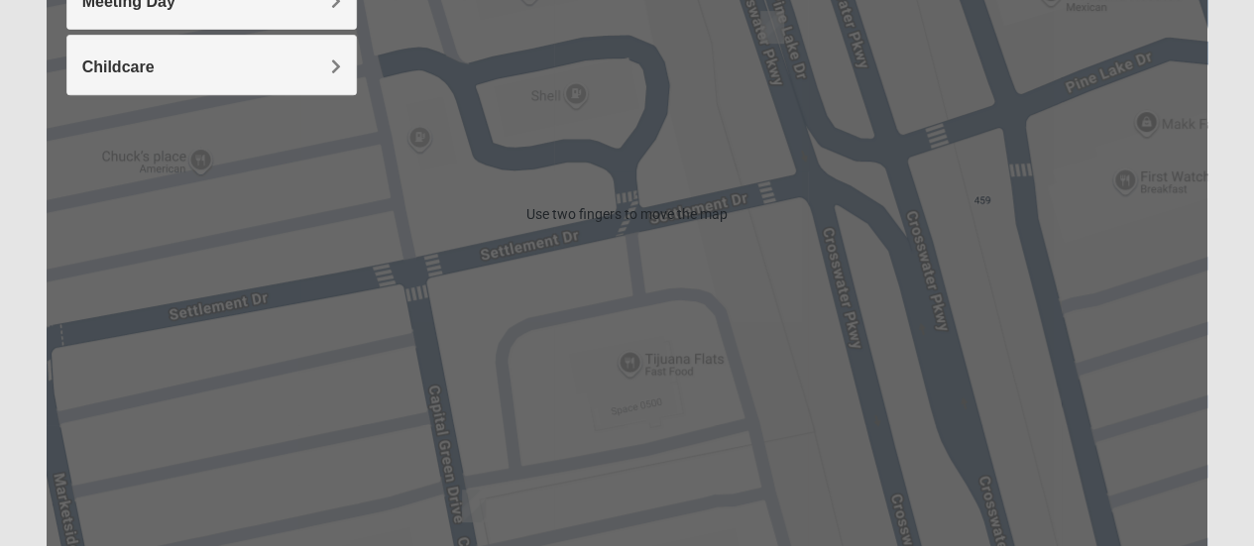
scroll to position [416, 0]
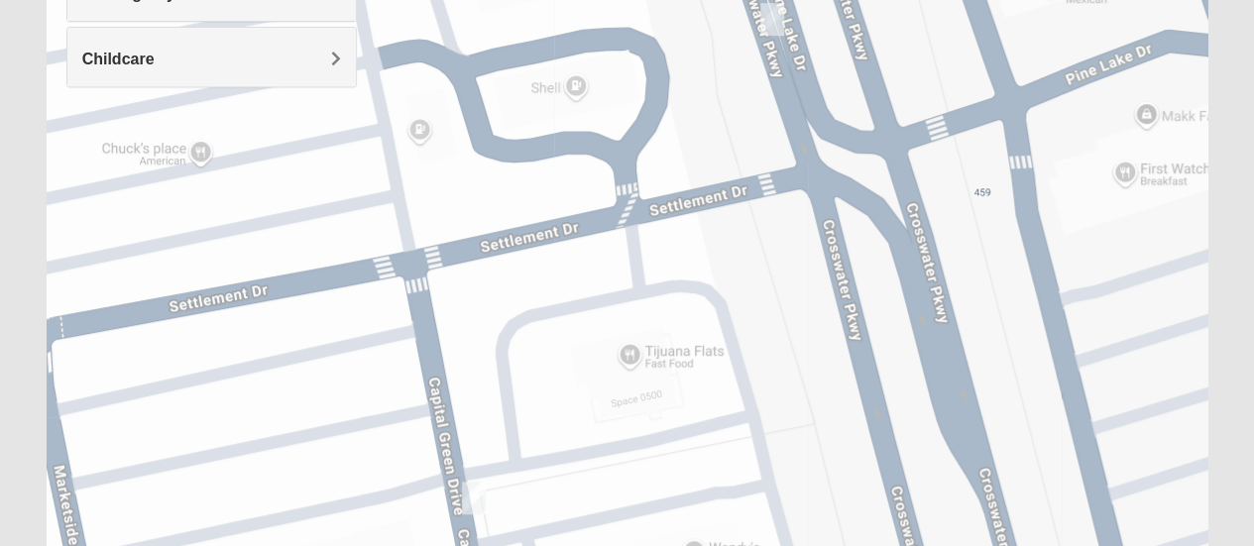
click at [470, 502] on img "Mens Noel 32081" at bounding box center [474, 498] width 40 height 49
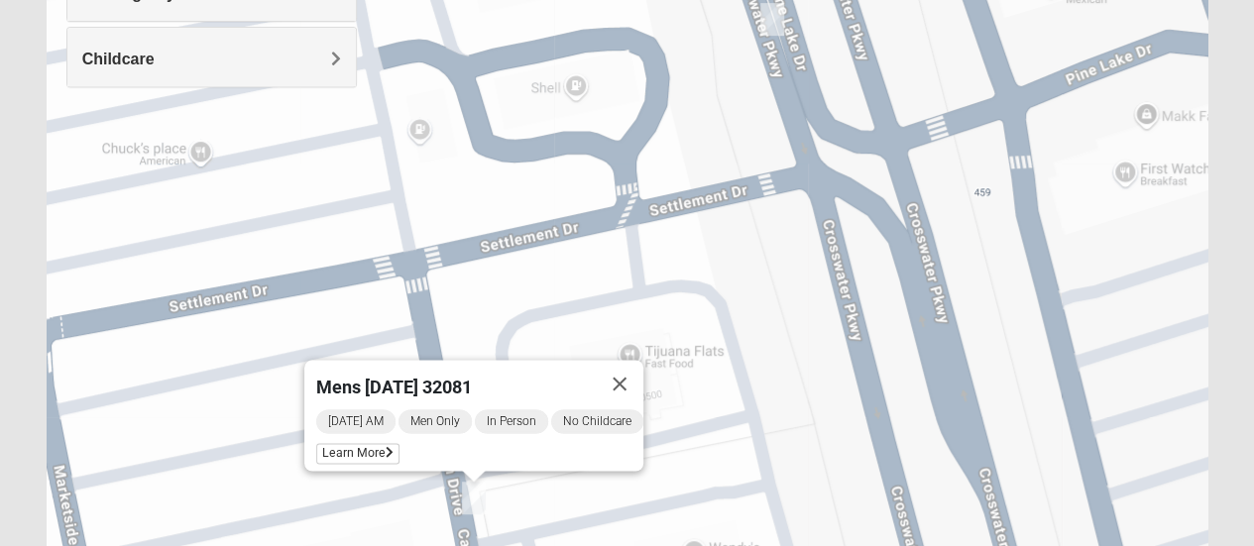
click at [643, 379] on button "Close" at bounding box center [620, 384] width 48 height 48
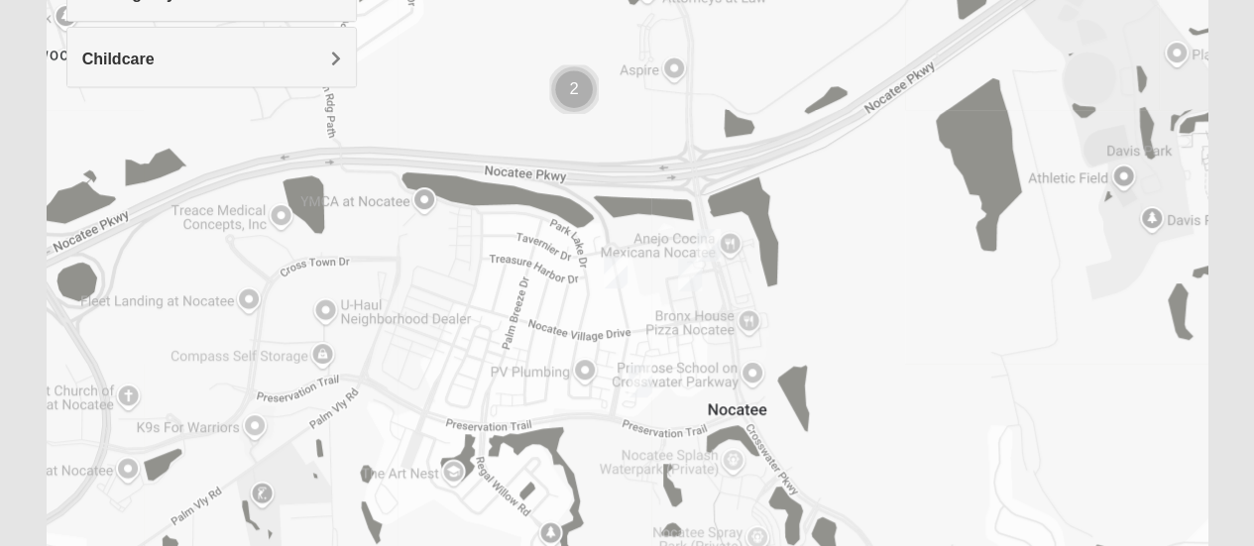
click at [563, 93] on img "Cluster of 2 groups" at bounding box center [573, 89] width 65 height 65
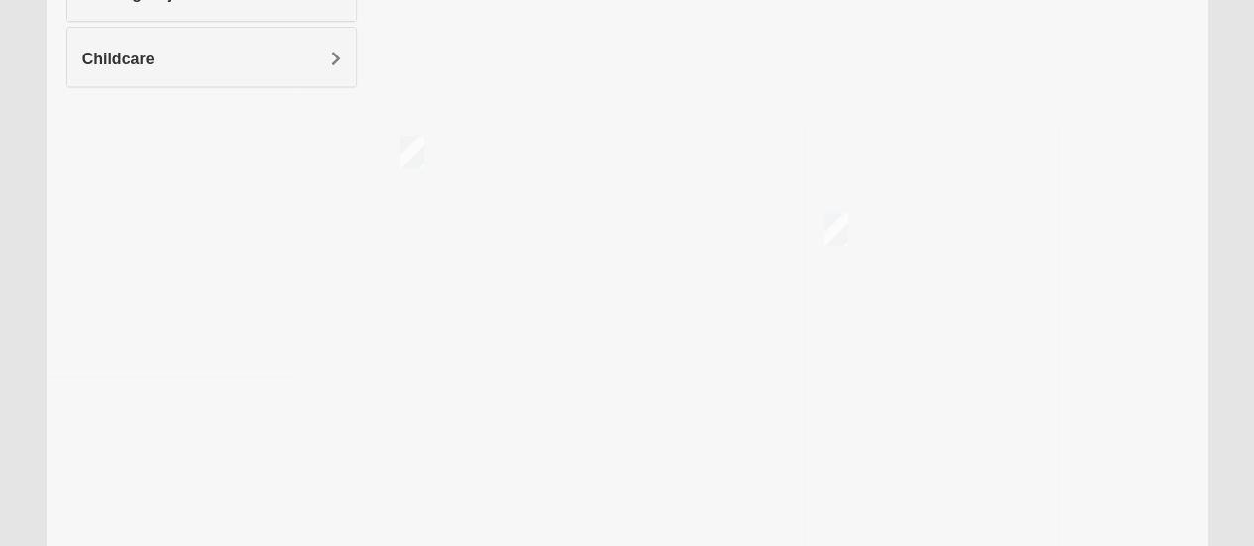
click at [831, 237] on img "Mens Greer/Mayers 32081" at bounding box center [836, 229] width 40 height 49
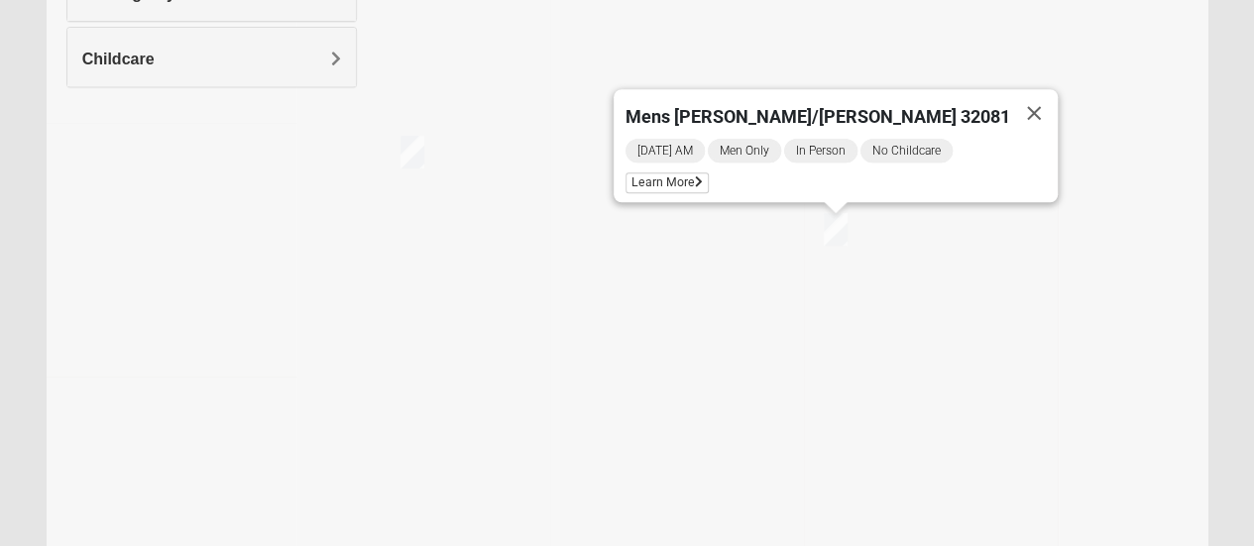
click at [1010, 103] on button "Close" at bounding box center [1034, 113] width 48 height 48
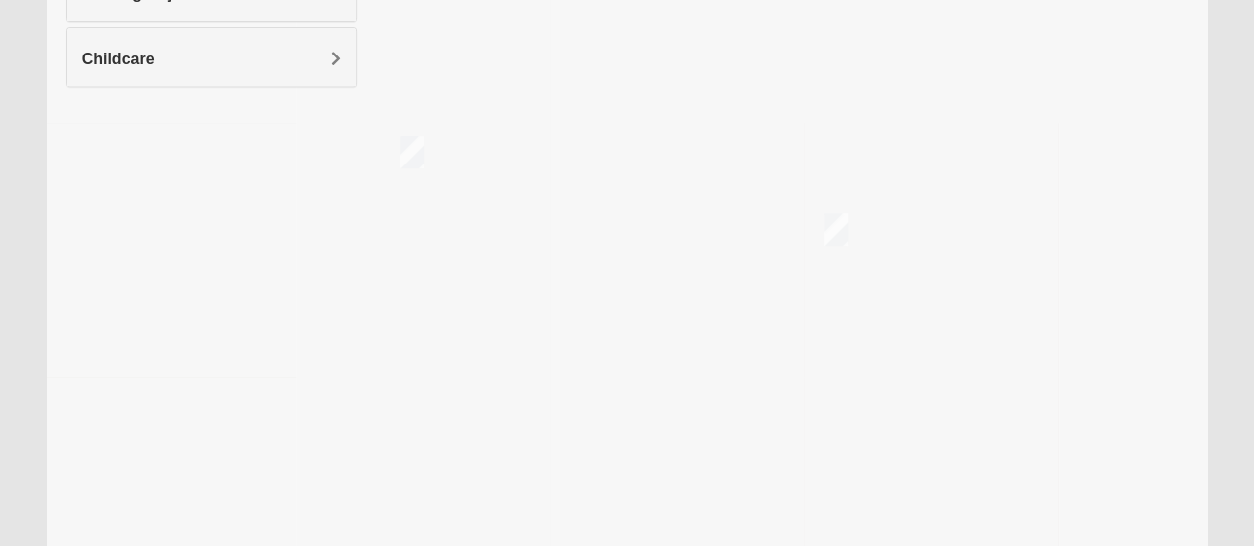
click at [410, 154] on img "Mens Damrow/Walsh 32082" at bounding box center [413, 152] width 40 height 49
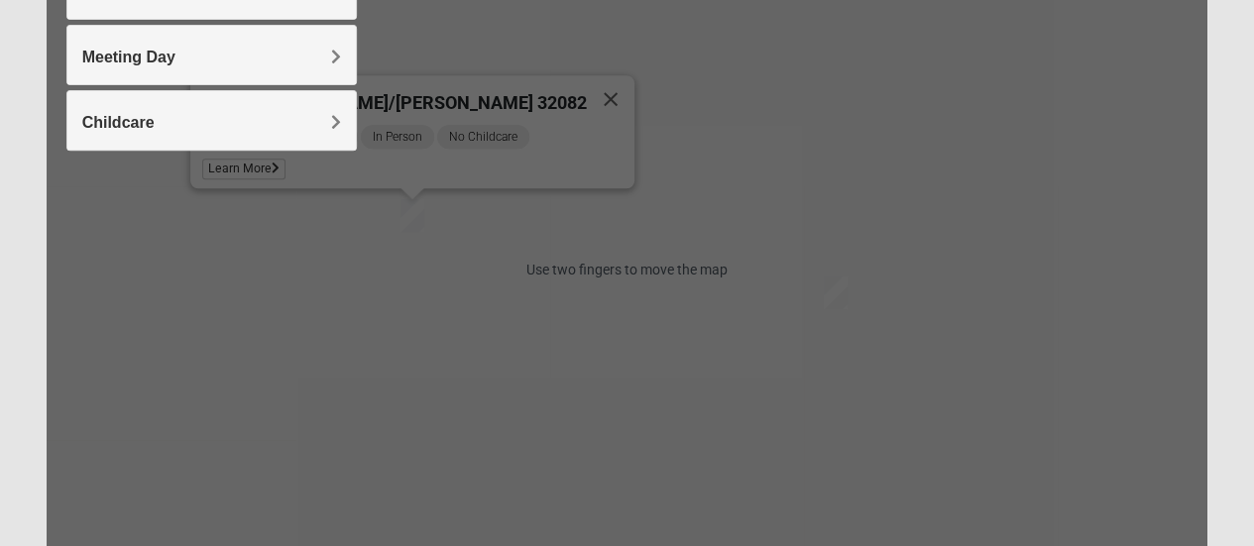
scroll to position [343, 0]
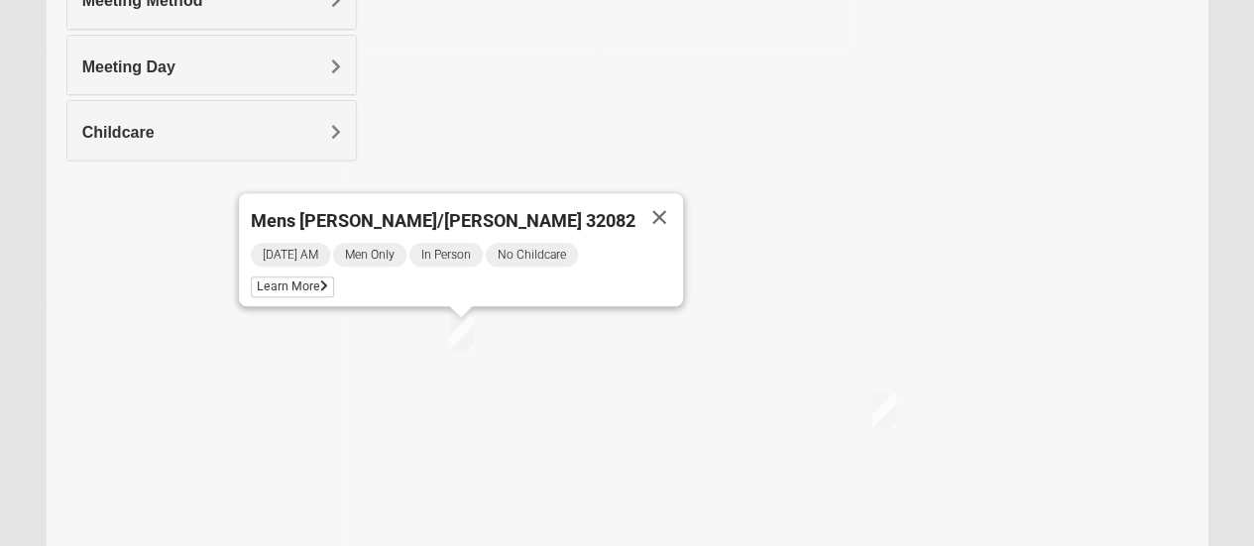
click at [636, 211] on button "Close" at bounding box center [660, 217] width 48 height 48
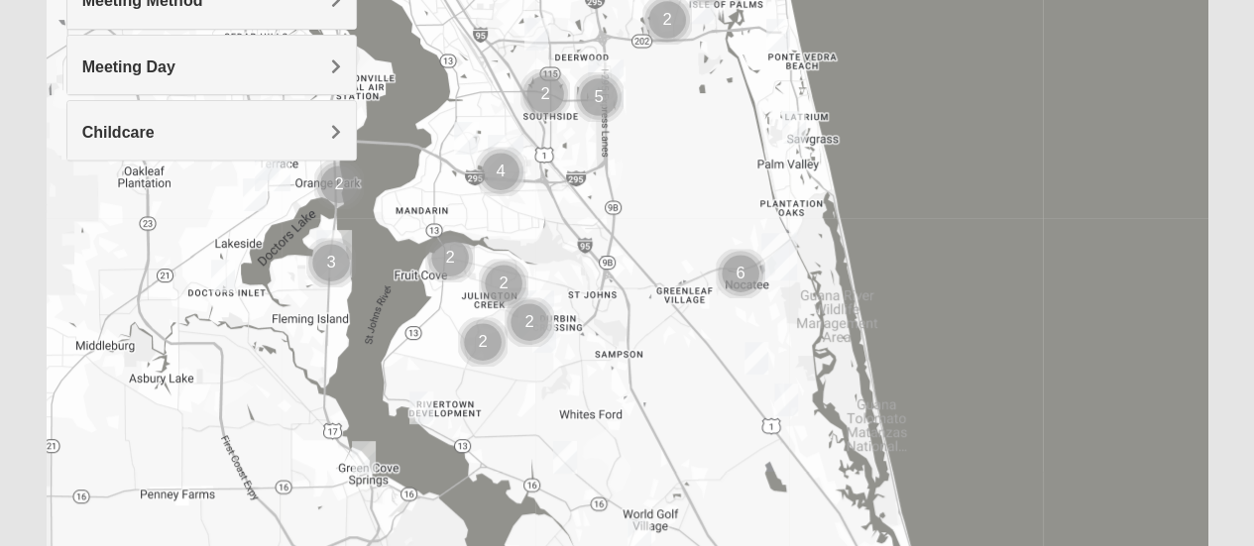
click at [792, 126] on img "Mens Sopchak 32082" at bounding box center [794, 127] width 40 height 49
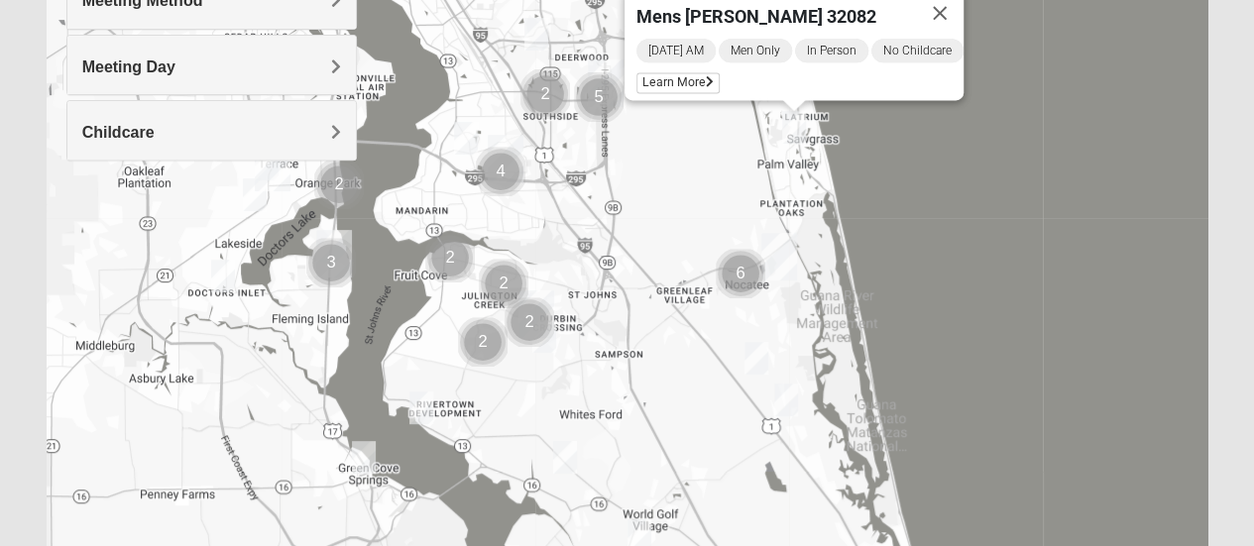
click at [960, 5] on button "Close" at bounding box center [940, 13] width 48 height 48
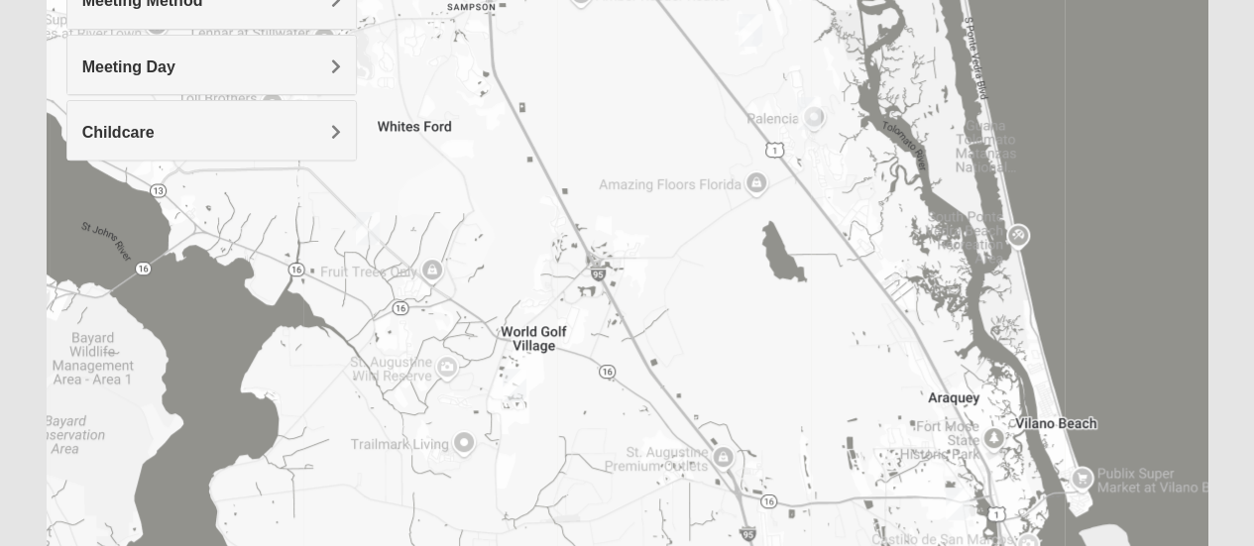
click at [512, 388] on img "Mens Ledbury 32092" at bounding box center [515, 385] width 40 height 49
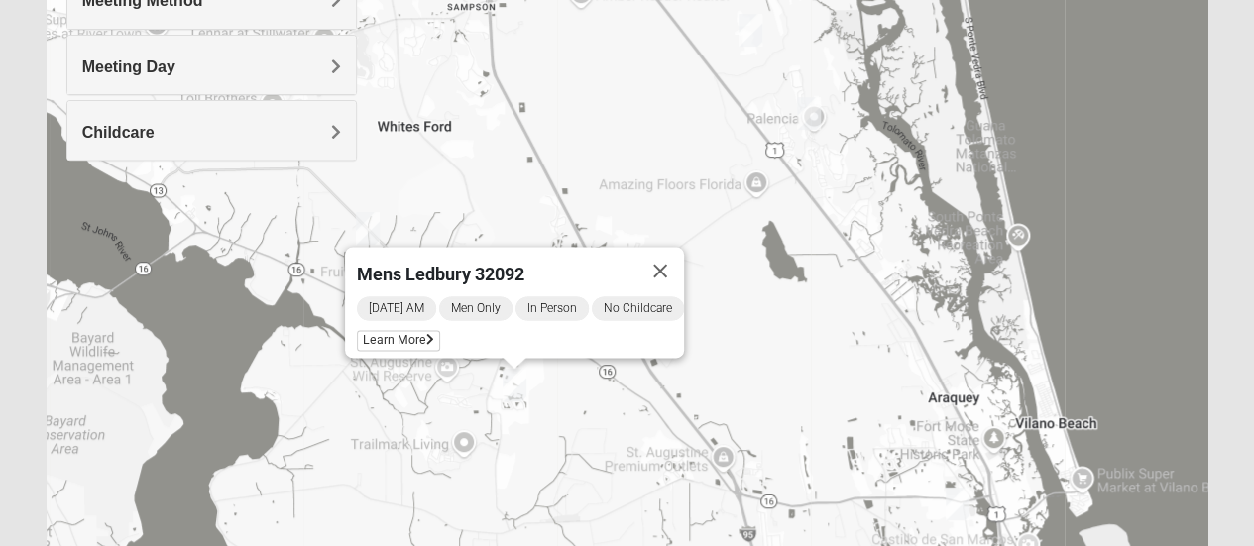
click at [677, 255] on button "Close" at bounding box center [661, 271] width 48 height 48
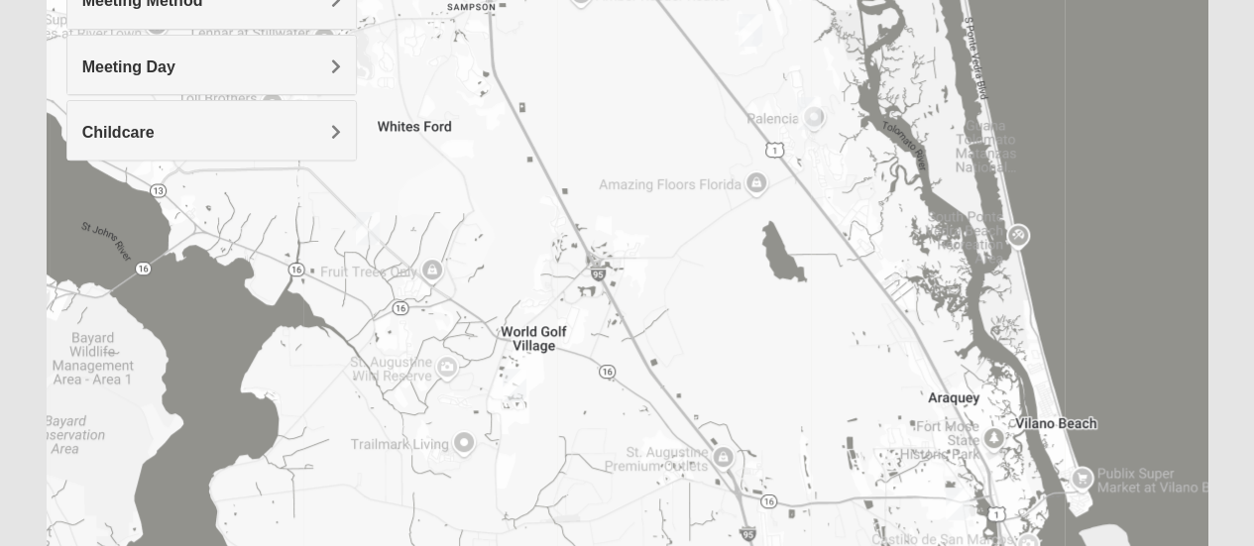
click at [360, 221] on img "Mens Dixon/Monday 32092" at bounding box center [368, 228] width 40 height 49
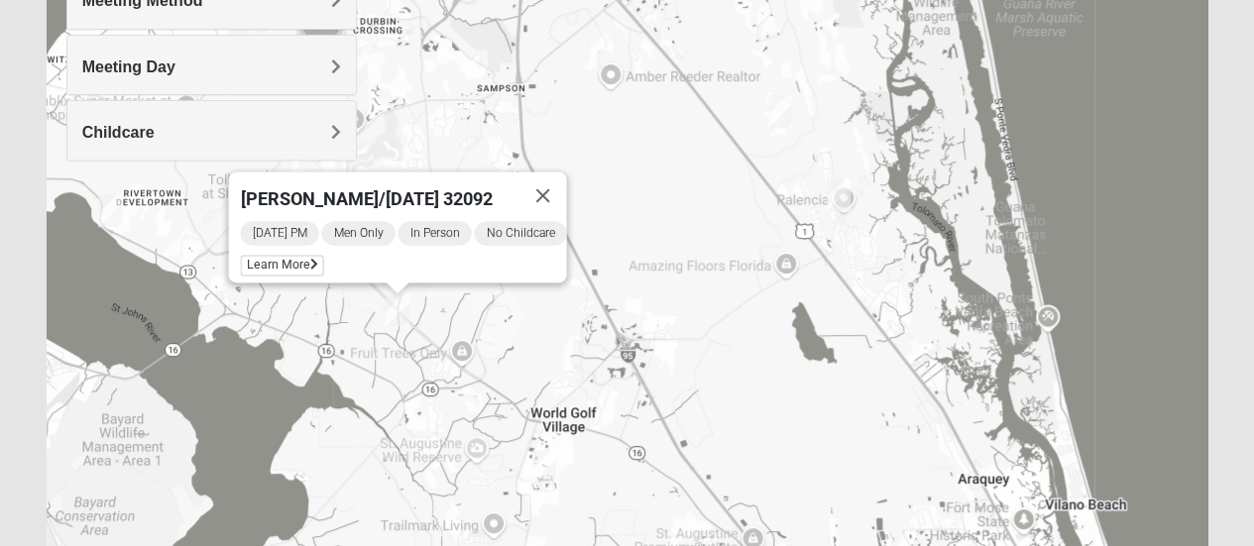
click at [284, 258] on span "Learn More" at bounding box center [281, 265] width 83 height 21
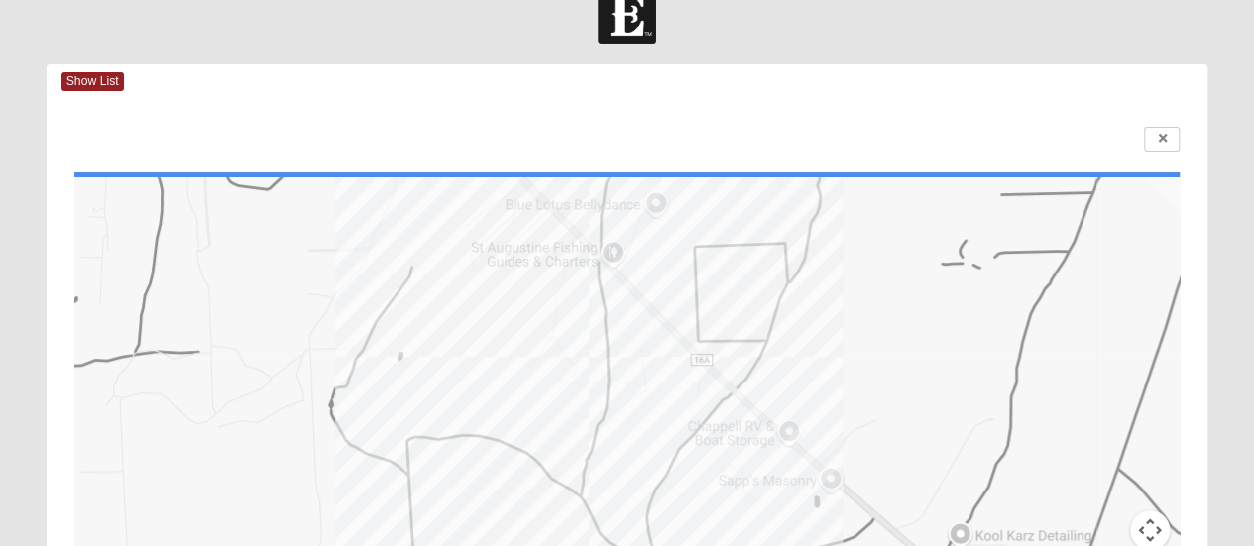
scroll to position [0, 0]
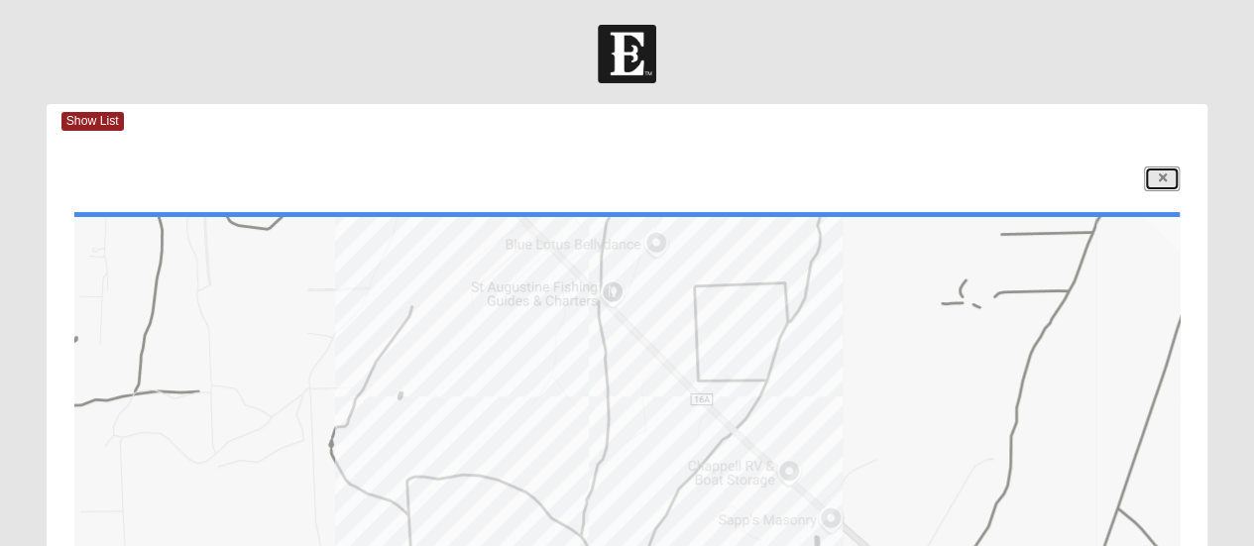
click at [1158, 184] on icon at bounding box center [1162, 179] width 8 height 12
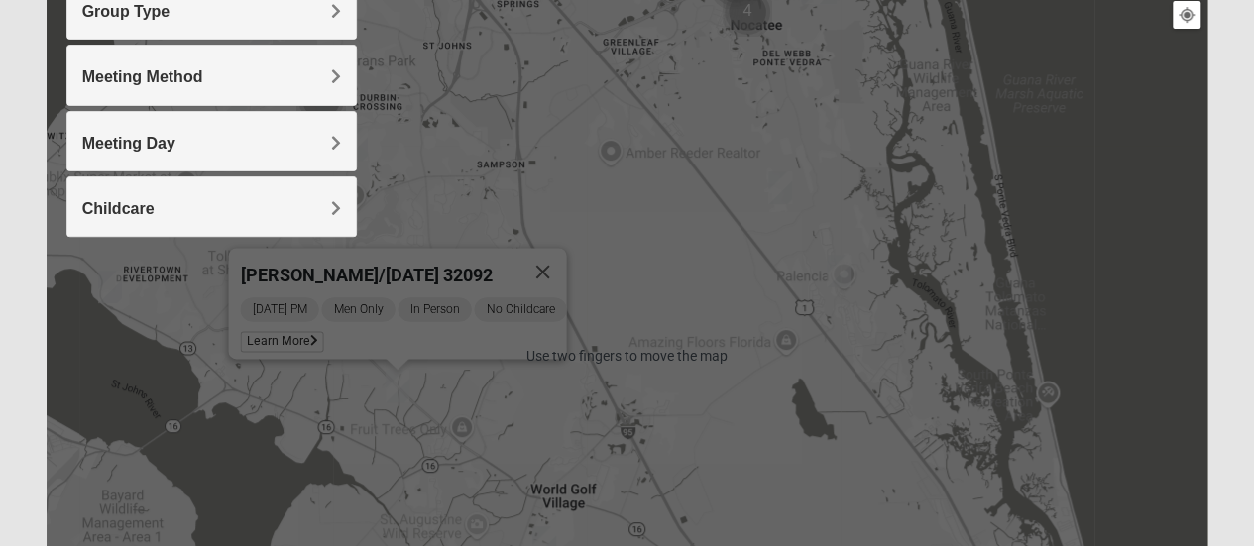
scroll to position [270, 0]
